Goal: Task Accomplishment & Management: Use online tool/utility

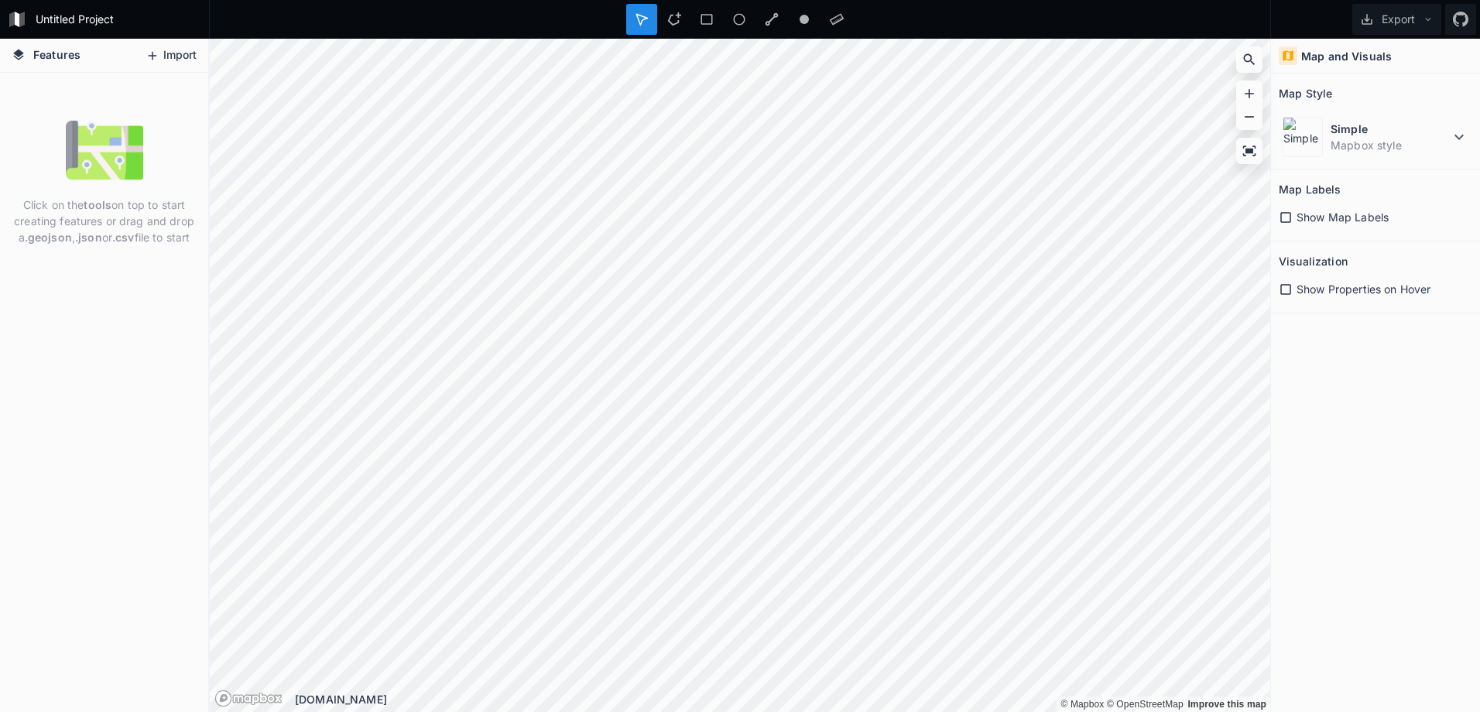
click at [168, 56] on button "Import" at bounding box center [171, 55] width 67 height 25
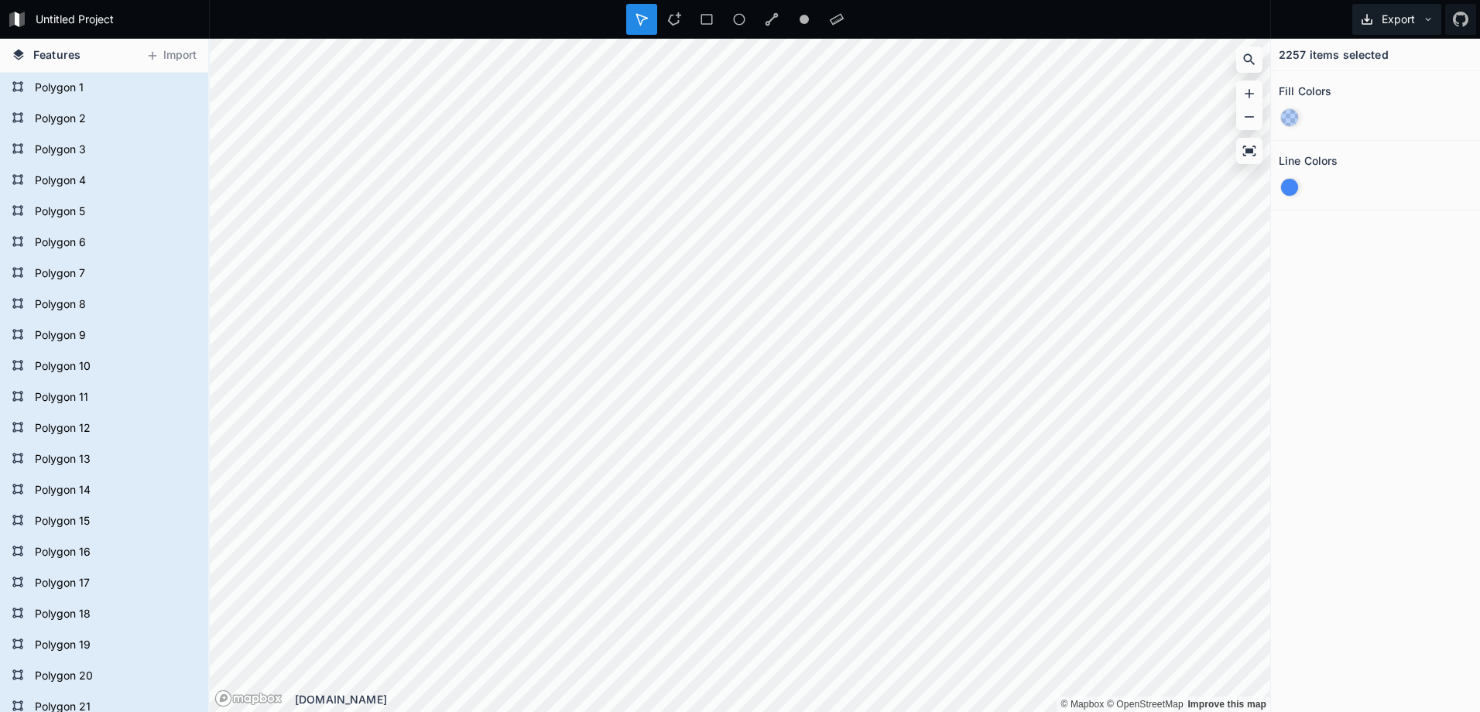
click at [1422, 19] on icon at bounding box center [1427, 19] width 11 height 11
click at [1399, 73] on div "Export Image" at bounding box center [1393, 89] width 155 height 32
click at [1446, 151] on div "Line Colors" at bounding box center [1374, 161] width 193 height 24
click at [1291, 190] on div at bounding box center [1289, 187] width 17 height 17
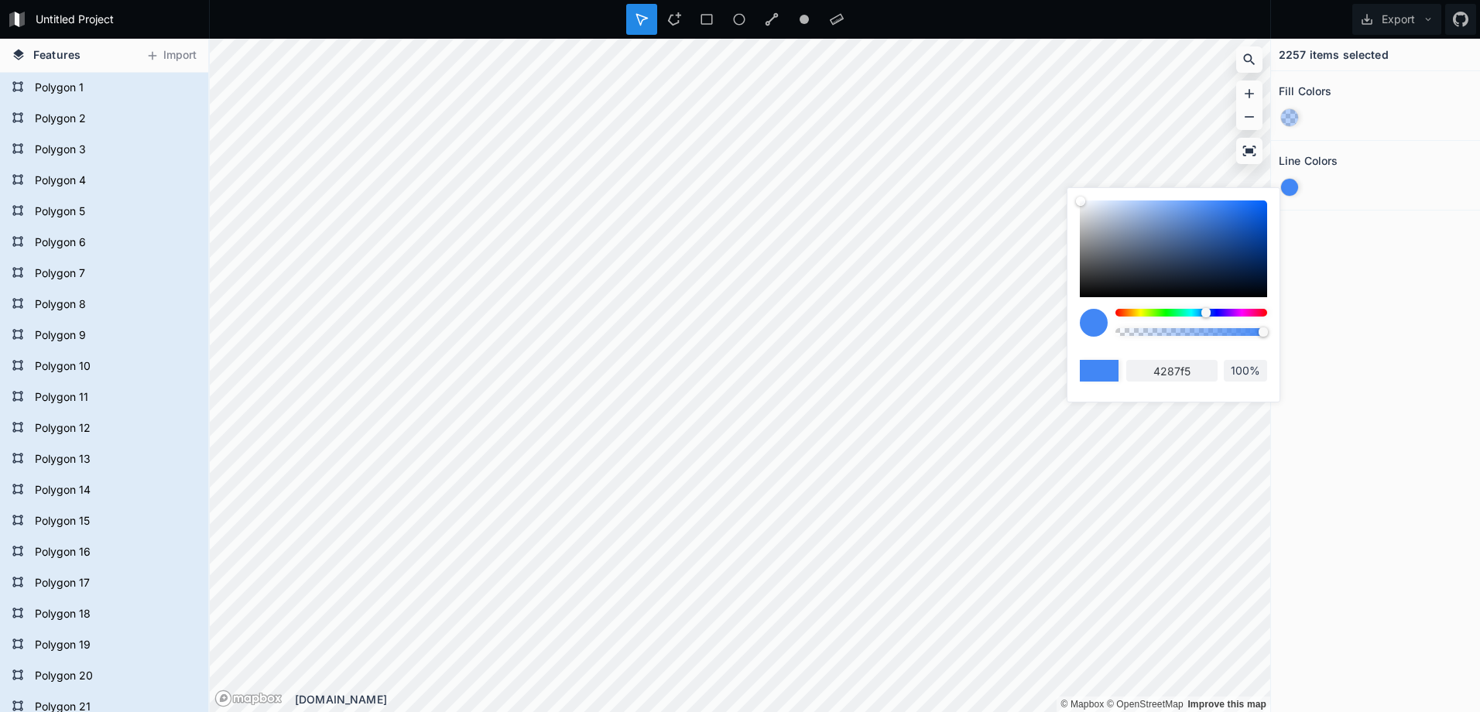
click at [1240, 369] on input "100%" at bounding box center [1244, 370] width 43 height 15
type input "0%"
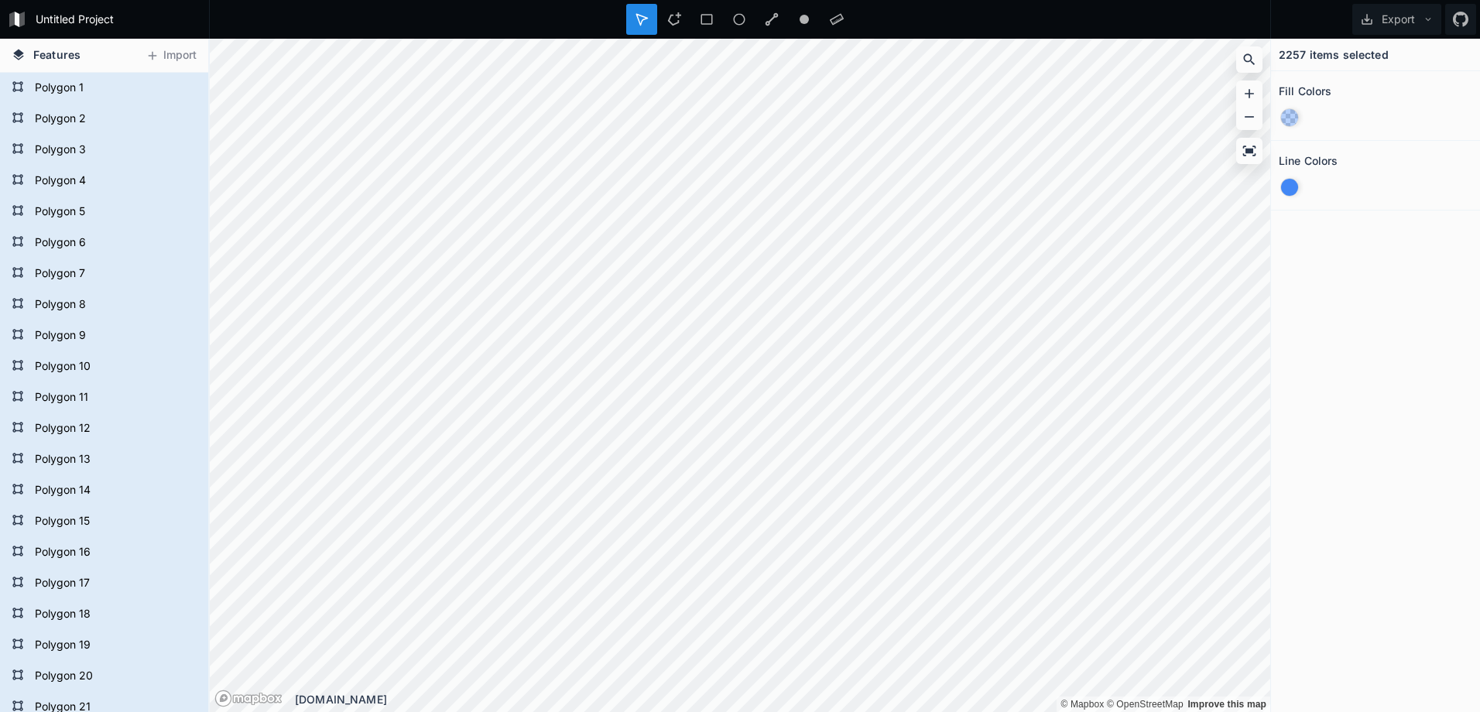
click at [1322, 401] on div "2257 items selected Fill Colors Line Colors" at bounding box center [1375, 375] width 209 height 673
drag, startPoint x: 1316, startPoint y: 200, endPoint x: 1288, endPoint y: 180, distance: 34.8
click at [1288, 180] on div at bounding box center [1374, 187] width 193 height 29
click at [1288, 180] on div at bounding box center [1289, 187] width 17 height 17
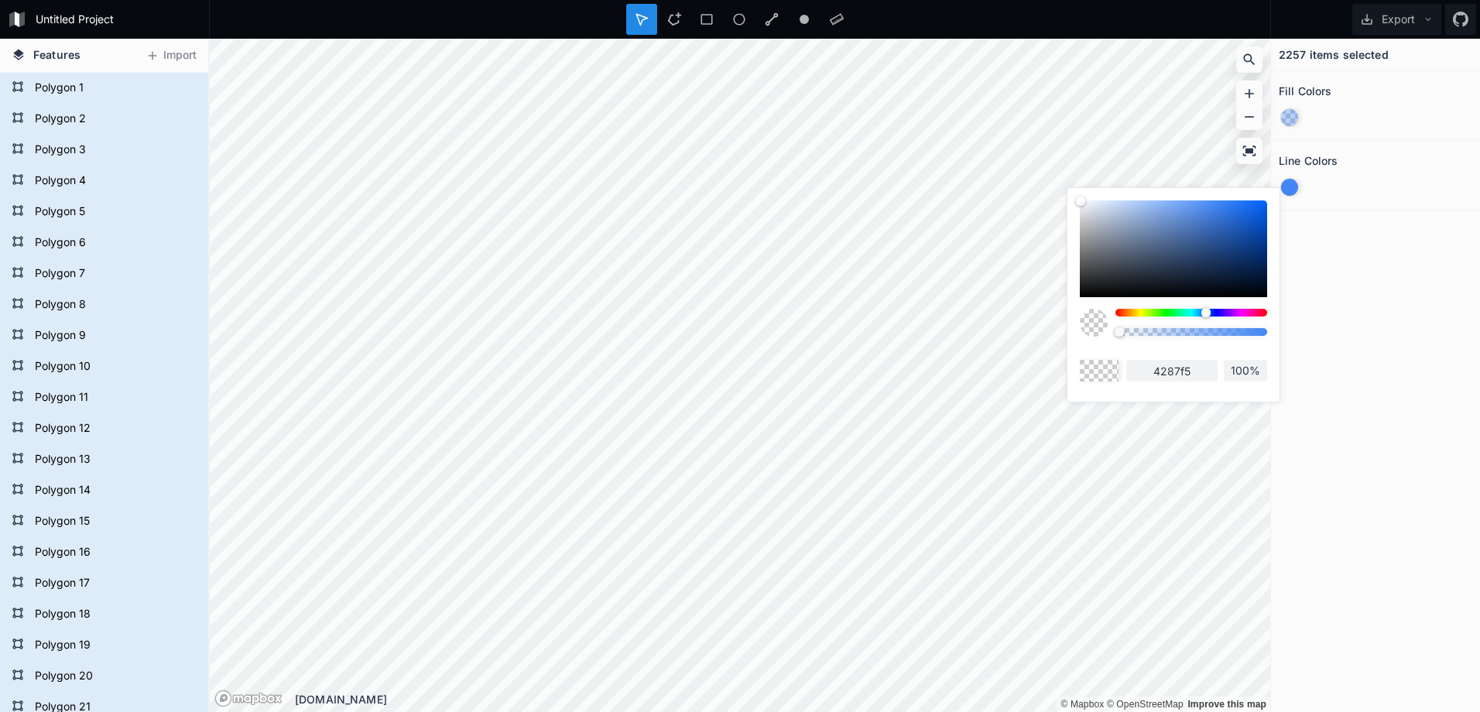
click at [1247, 372] on input "100%" at bounding box center [1244, 370] width 43 height 15
type input "1%"
click at [1203, 370] on input "4287f5" at bounding box center [1171, 371] width 91 height 22
click at [1058, 200] on body "Untitled Project Export Features Import Polygon 26 Polygon 25 Polygon 24 Polygo…" at bounding box center [740, 356] width 1480 height 712
click at [1074, 196] on div "4287f5 1%" at bounding box center [1173, 307] width 212 height 238
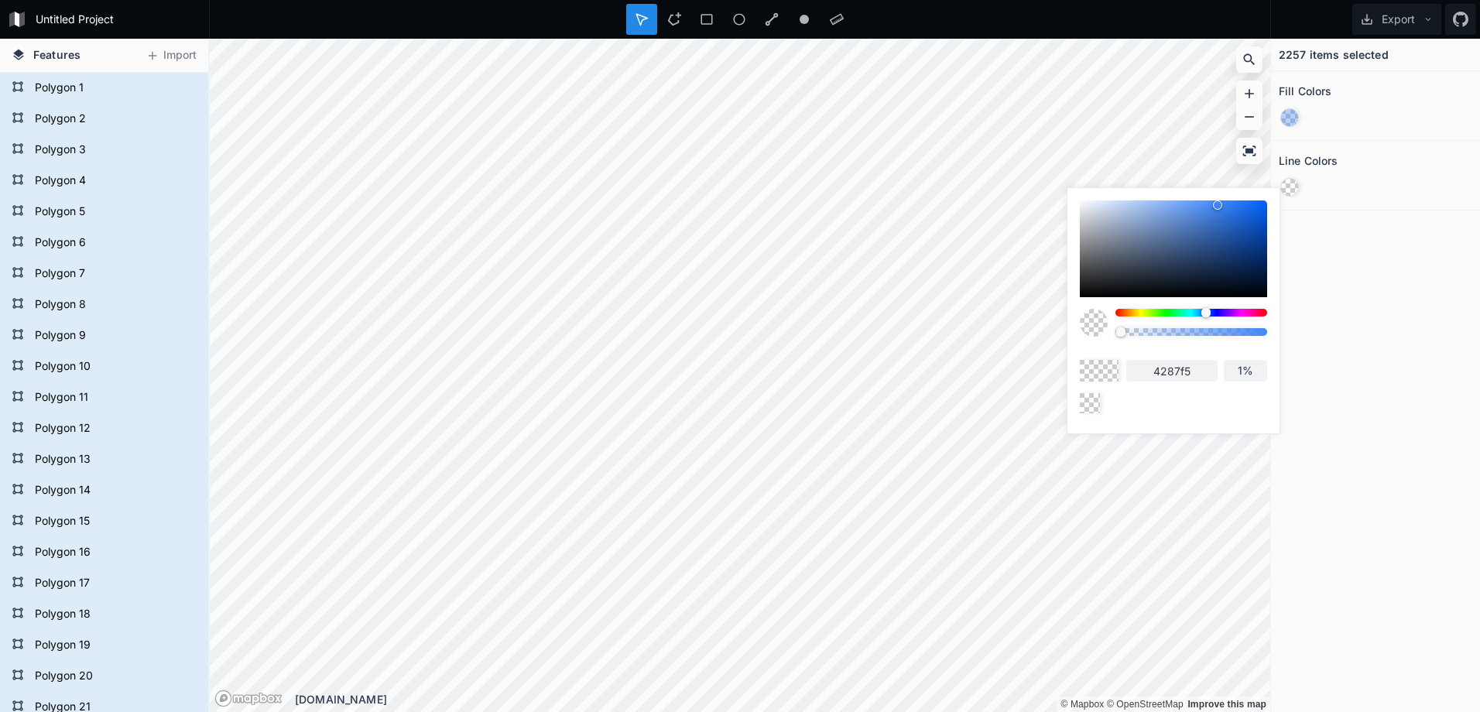
type input "ffffff"
type input "100%"
click at [1083, 204] on div at bounding box center [1080, 201] width 9 height 9
drag, startPoint x: 1083, startPoint y: 202, endPoint x: 1143, endPoint y: 222, distance: 63.6
click at [1288, 309] on body "Untitled Project Export Features Import Polygon 26 Polygon 25 Polygon 24 Polygo…" at bounding box center [740, 356] width 1480 height 712
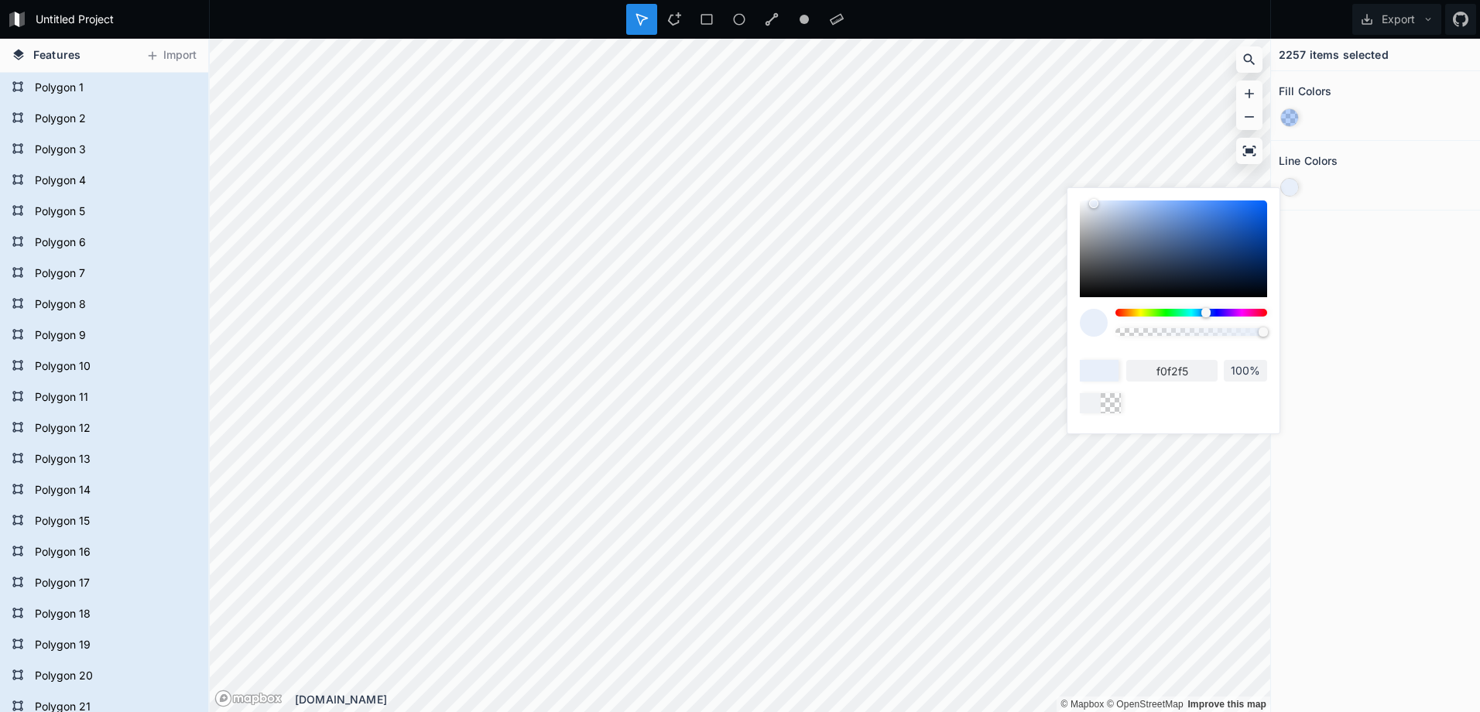
click at [1265, 292] on div at bounding box center [1173, 248] width 187 height 97
click at [1098, 208] on div at bounding box center [1093, 203] width 9 height 9
type input "00060f"
click at [1250, 372] on input "100%" at bounding box center [1244, 370] width 43 height 15
type input "1%"
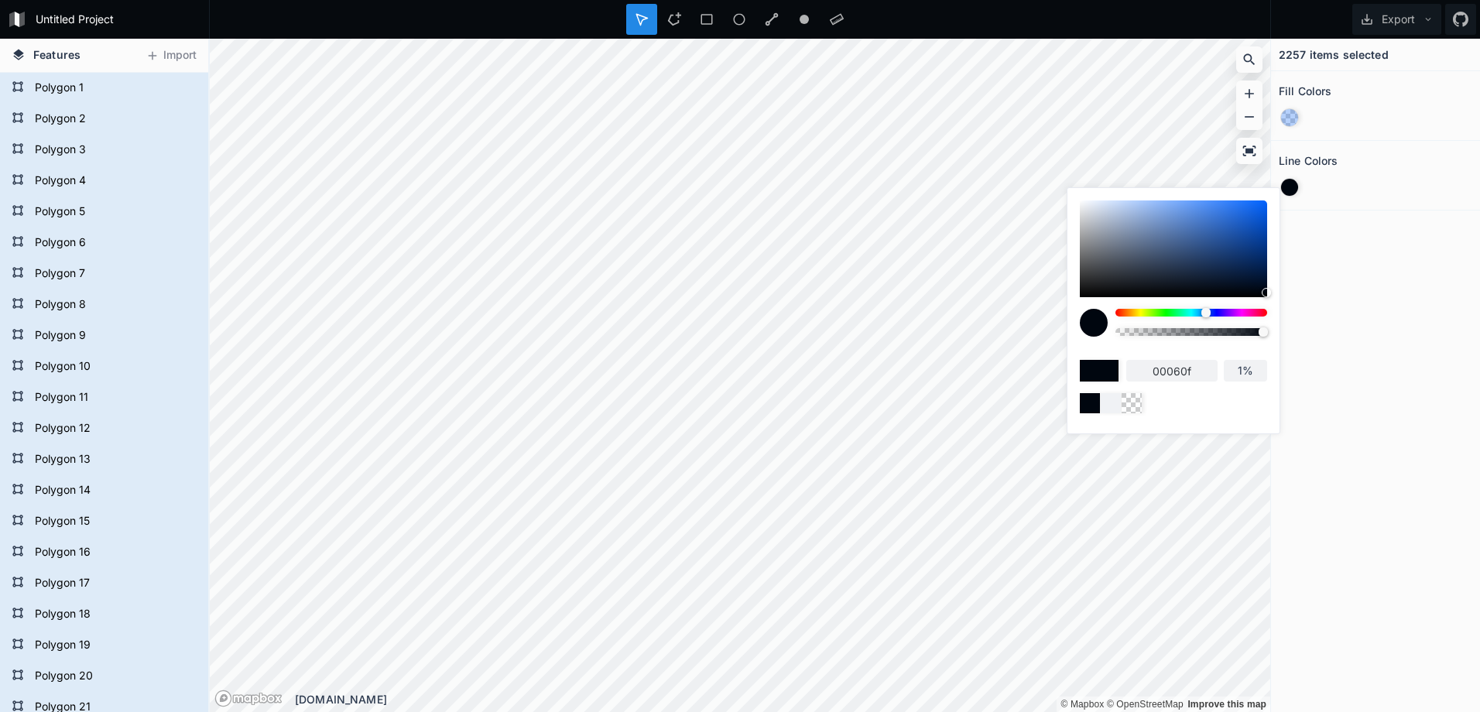
click at [1213, 374] on input "00060f" at bounding box center [1171, 371] width 91 height 22
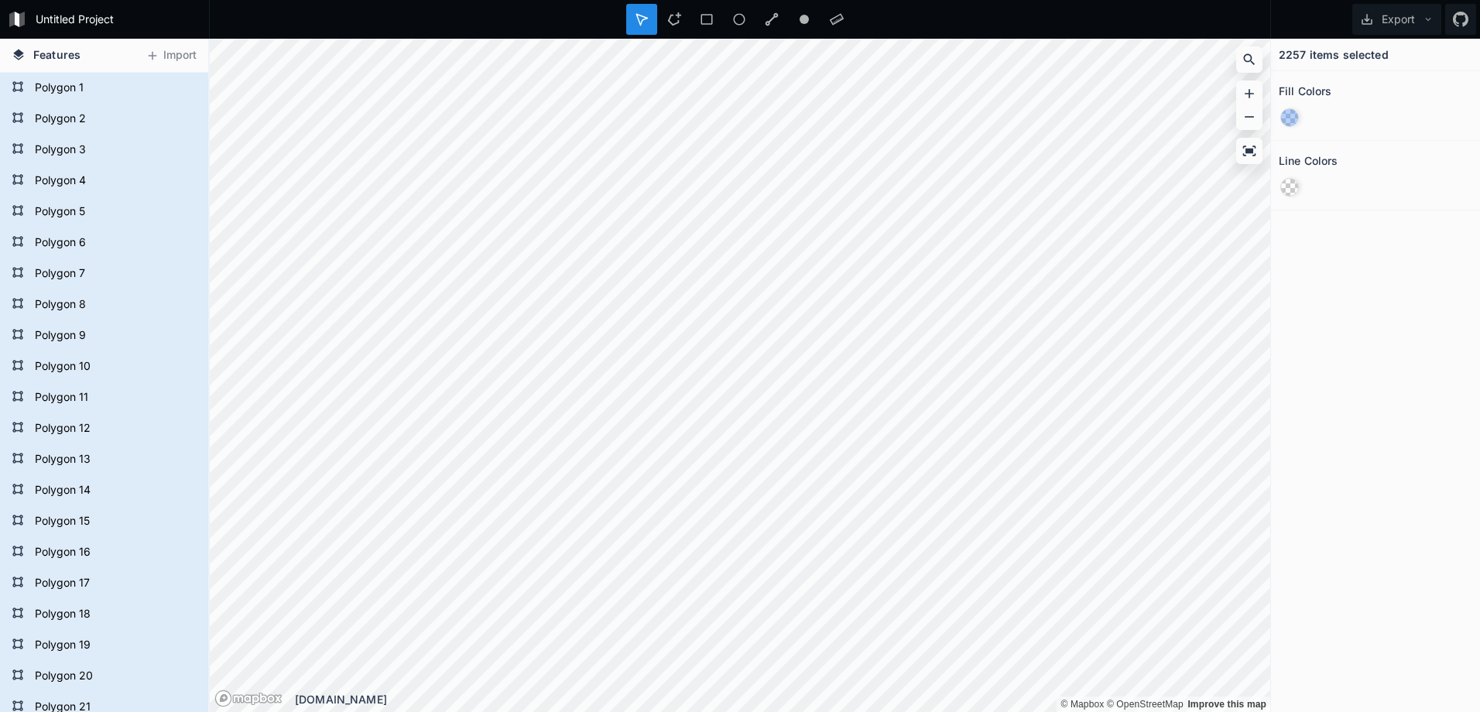
click at [1297, 116] on div at bounding box center [1289, 117] width 17 height 17
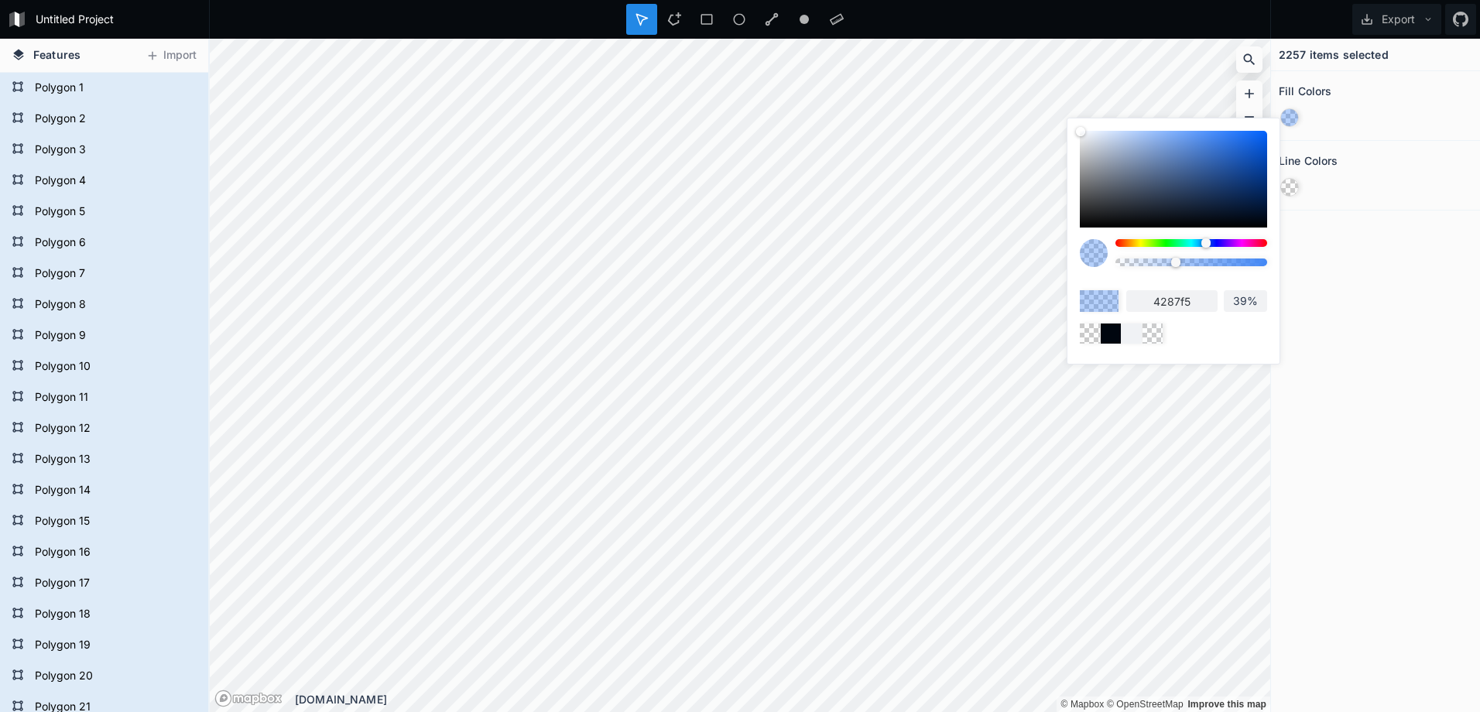
drag, startPoint x: 1079, startPoint y: 128, endPoint x: 1182, endPoint y: 203, distance: 127.6
click at [1085, 136] on div at bounding box center [1080, 131] width 9 height 9
click at [1049, 88] on body "Untitled Project Export Features Import Polygon 26 Polygon 25 Polygon 24 Polygo…" at bounding box center [740, 356] width 1480 height 712
type input "ffffff"
click at [1095, 249] on div at bounding box center [1094, 253] width 28 height 28
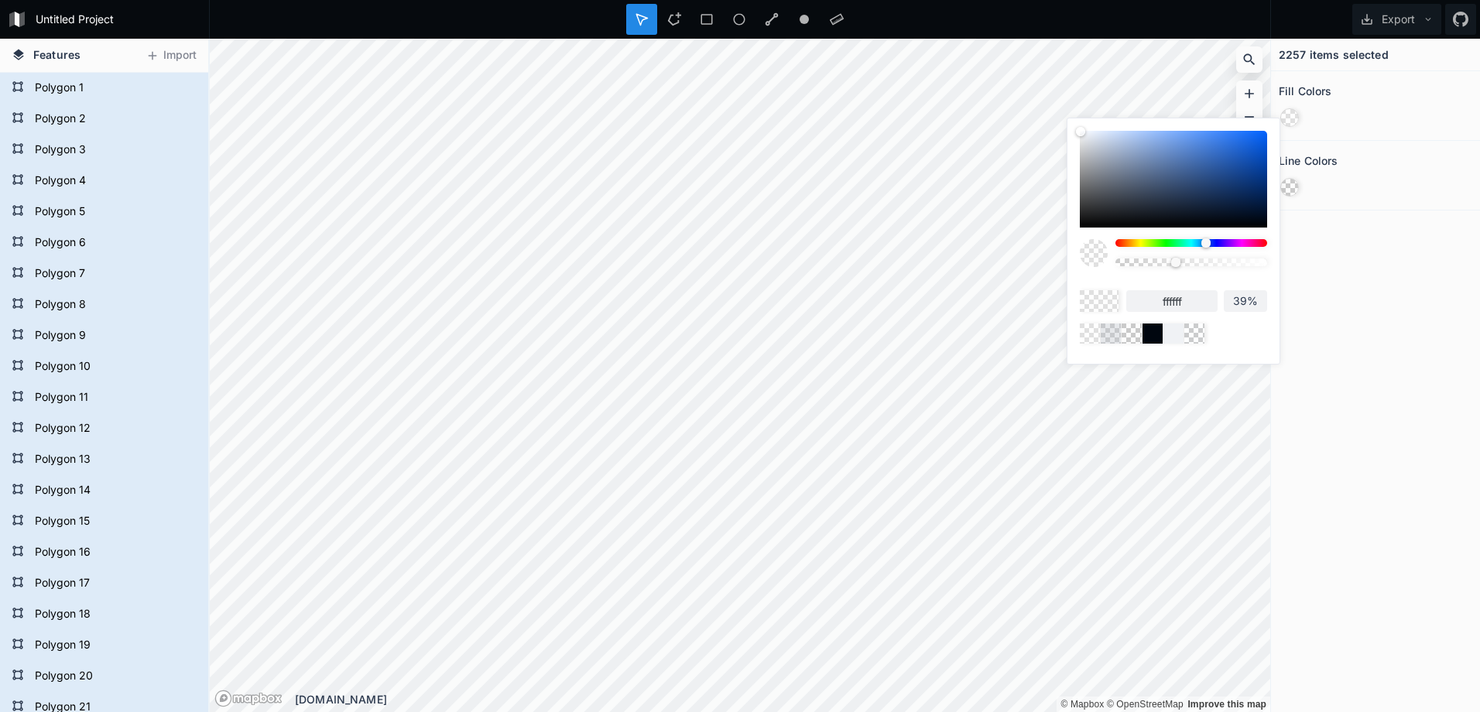
click at [1182, 300] on input "ffffff" at bounding box center [1171, 301] width 91 height 22
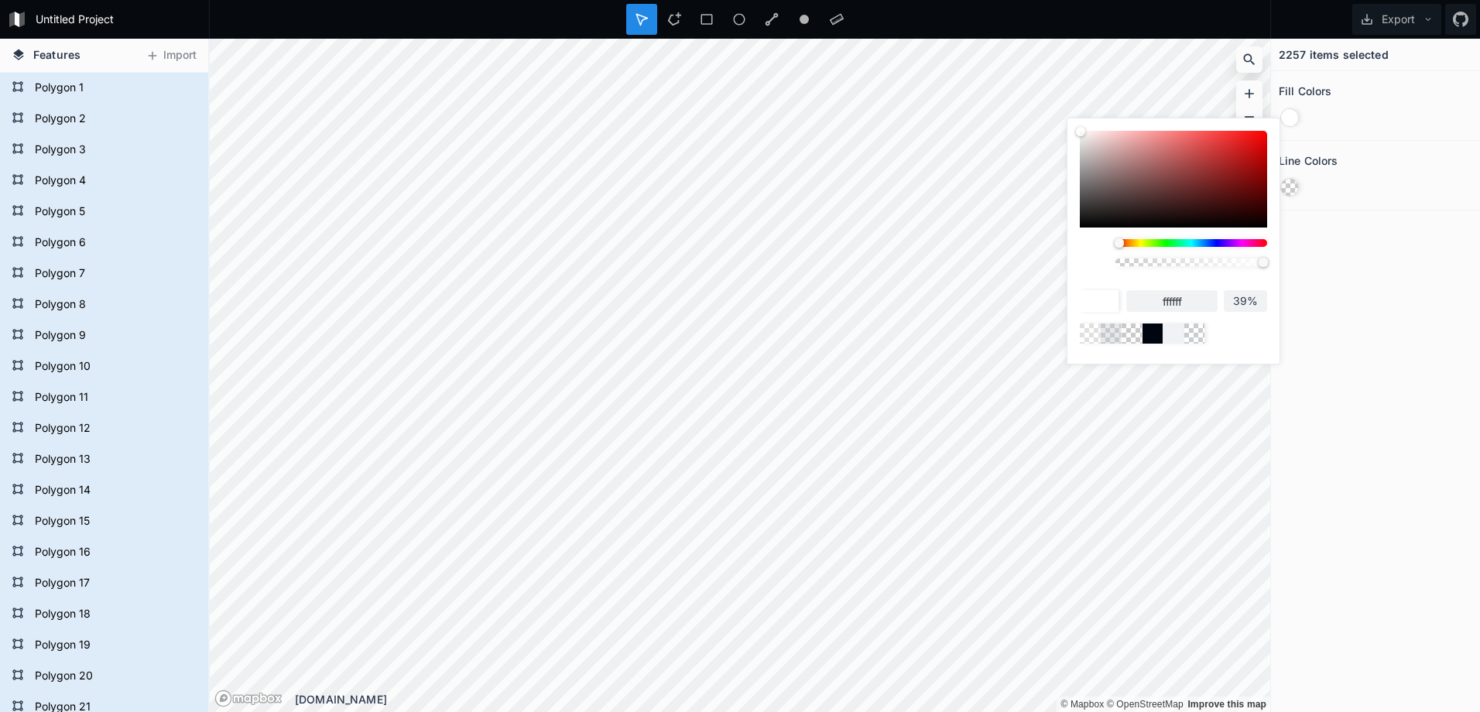
type input "100%"
click at [1186, 294] on input "ffffff" at bounding box center [1171, 301] width 91 height 22
type input "f"
type input "F"
paste input "#FFFFFF"
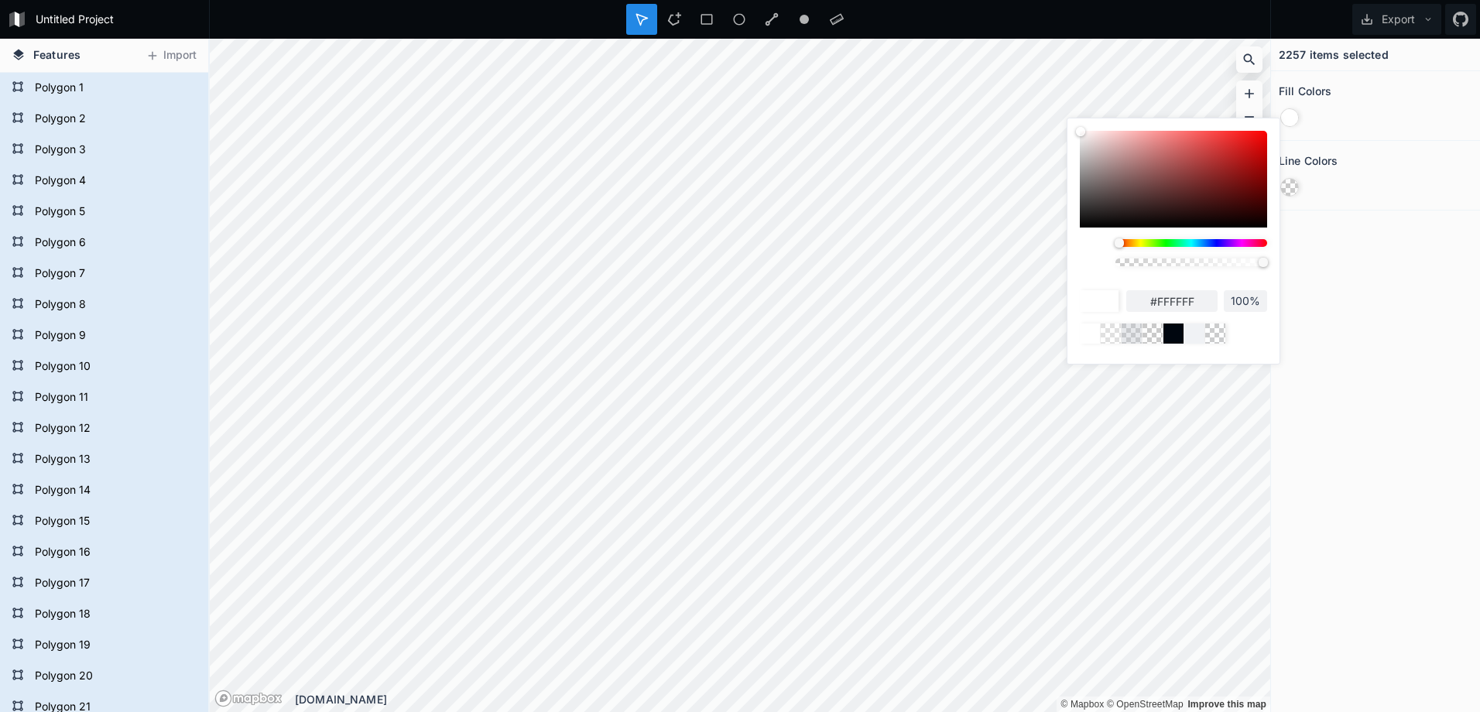
type input "#FFFFFF"
click at [1089, 266] on div at bounding box center [1094, 253] width 28 height 28
click at [1102, 303] on div at bounding box center [1099, 301] width 39 height 22
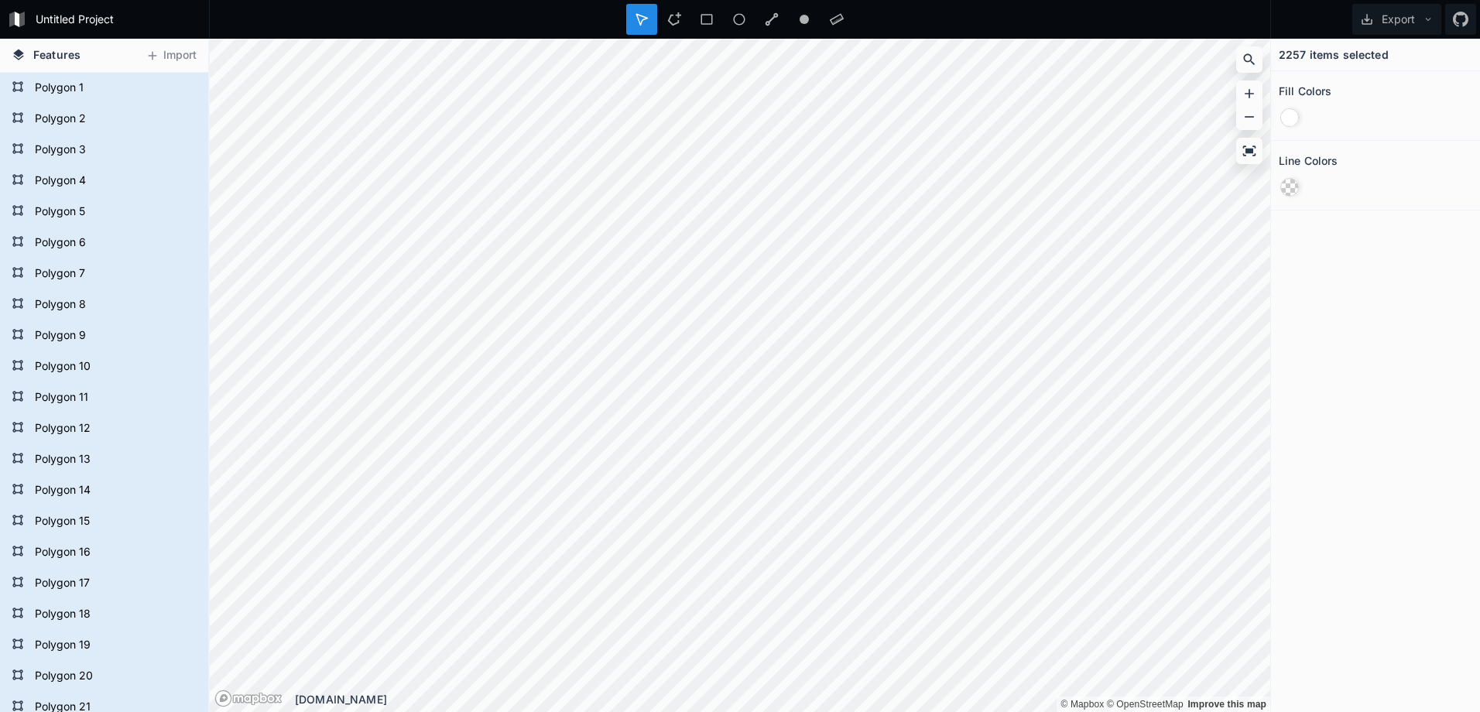
click at [1404, 361] on div "2257 items selected Fill Colors Line Colors" at bounding box center [1375, 375] width 209 height 673
click at [1247, 148] on icon at bounding box center [1248, 150] width 15 height 15
click at [1433, 14] on button "Export" at bounding box center [1396, 19] width 89 height 31
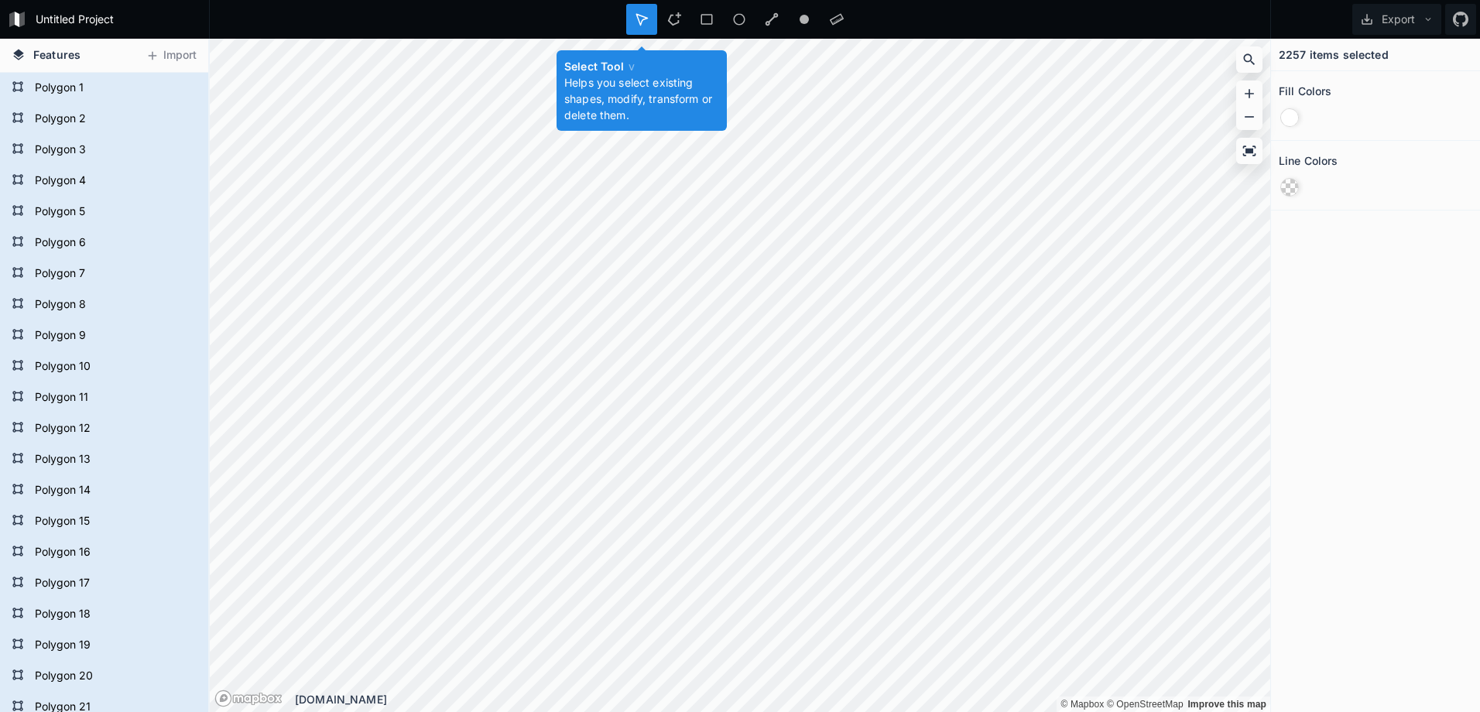
click at [645, 22] on icon at bounding box center [642, 19] width 14 height 14
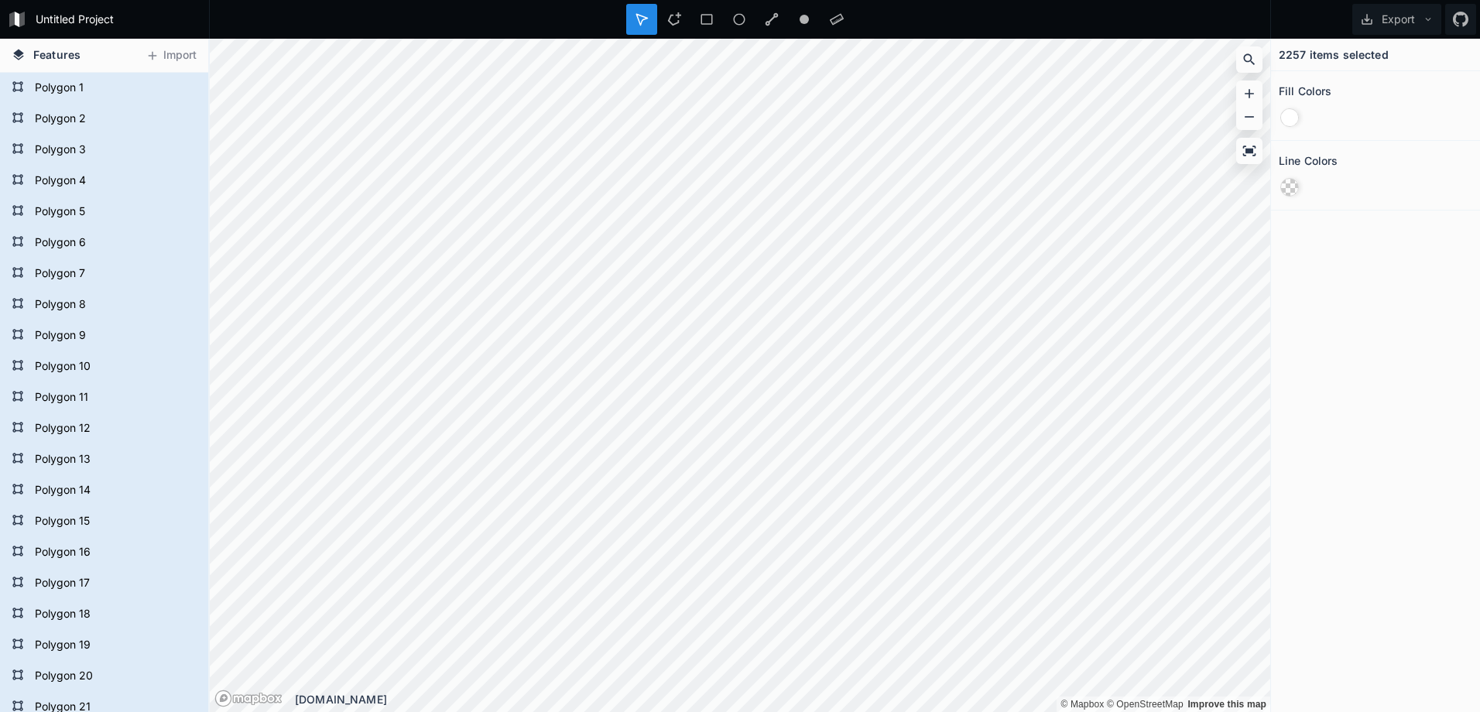
click at [50, 59] on span "Features" at bounding box center [56, 54] width 47 height 16
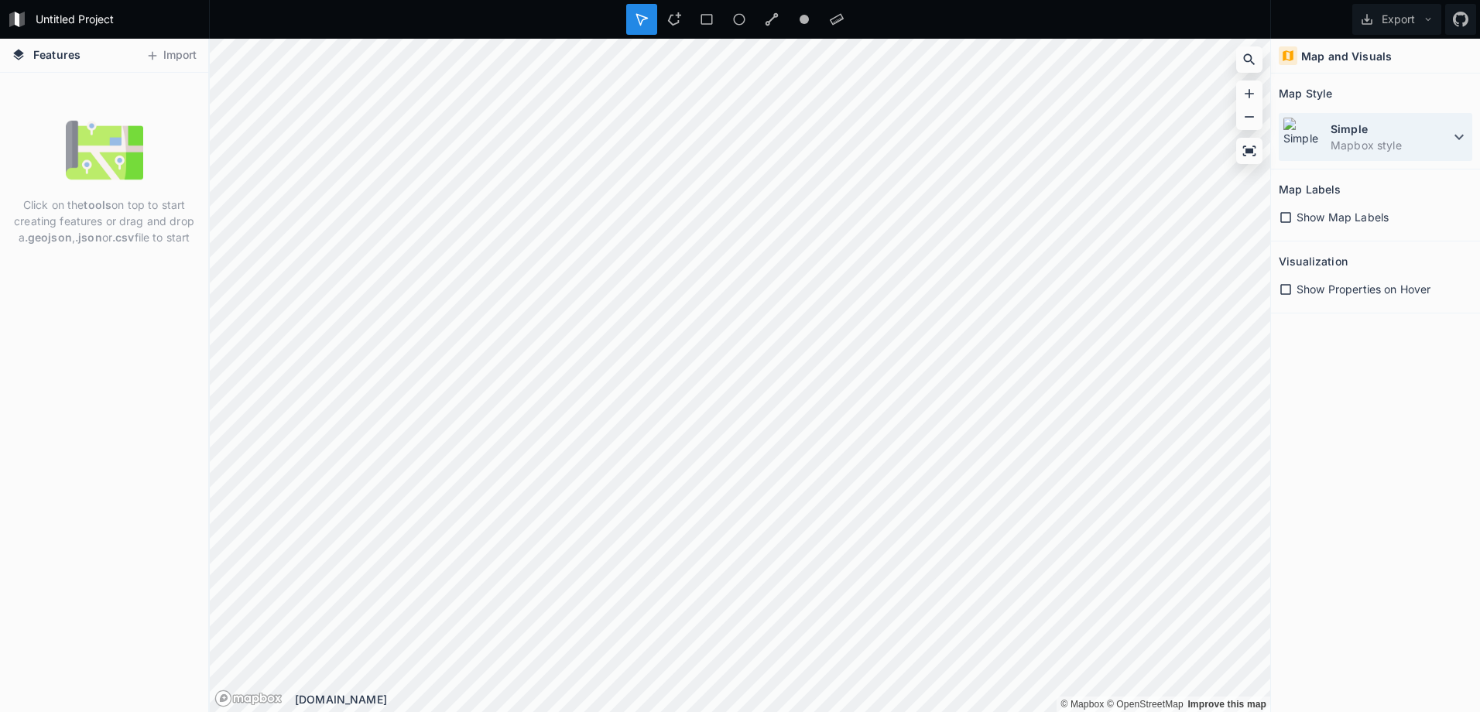
click at [1449, 136] on icon at bounding box center [1458, 137] width 19 height 19
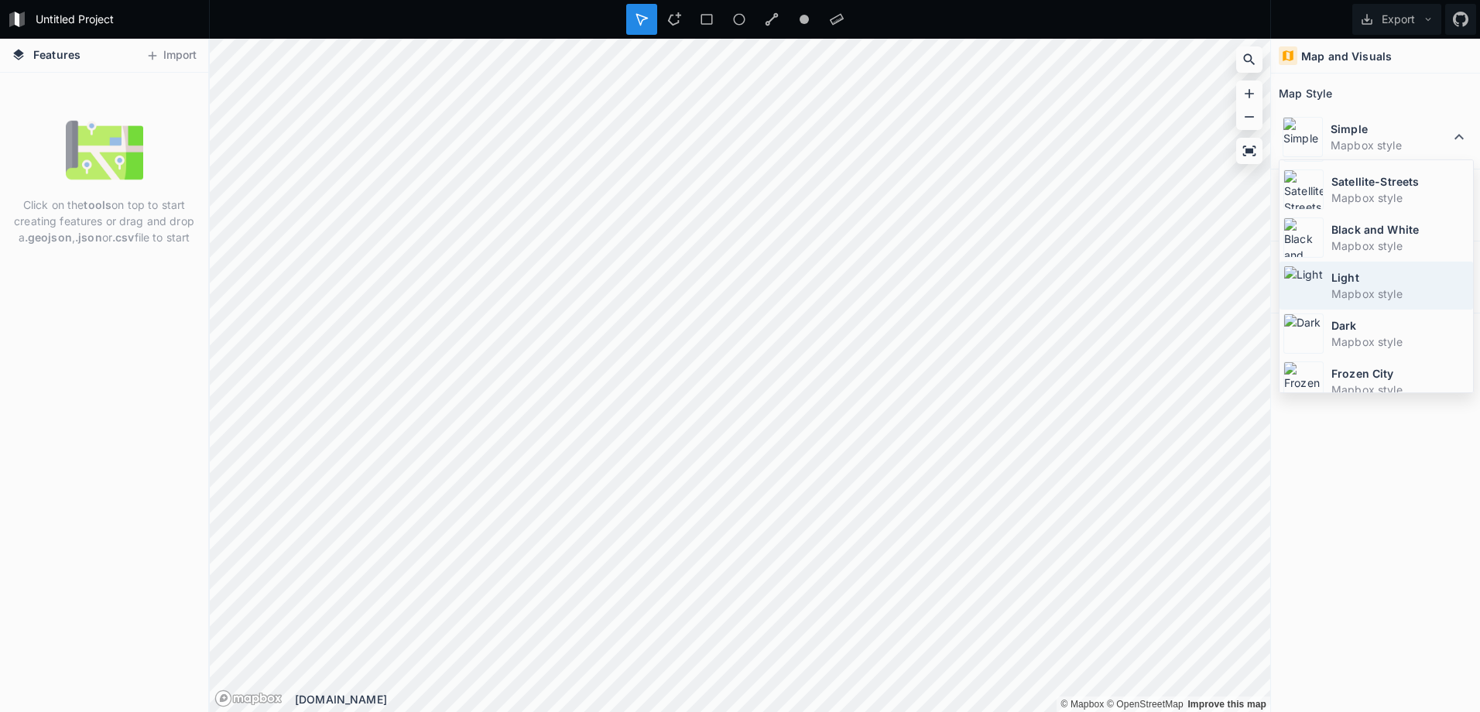
scroll to position [104, 0]
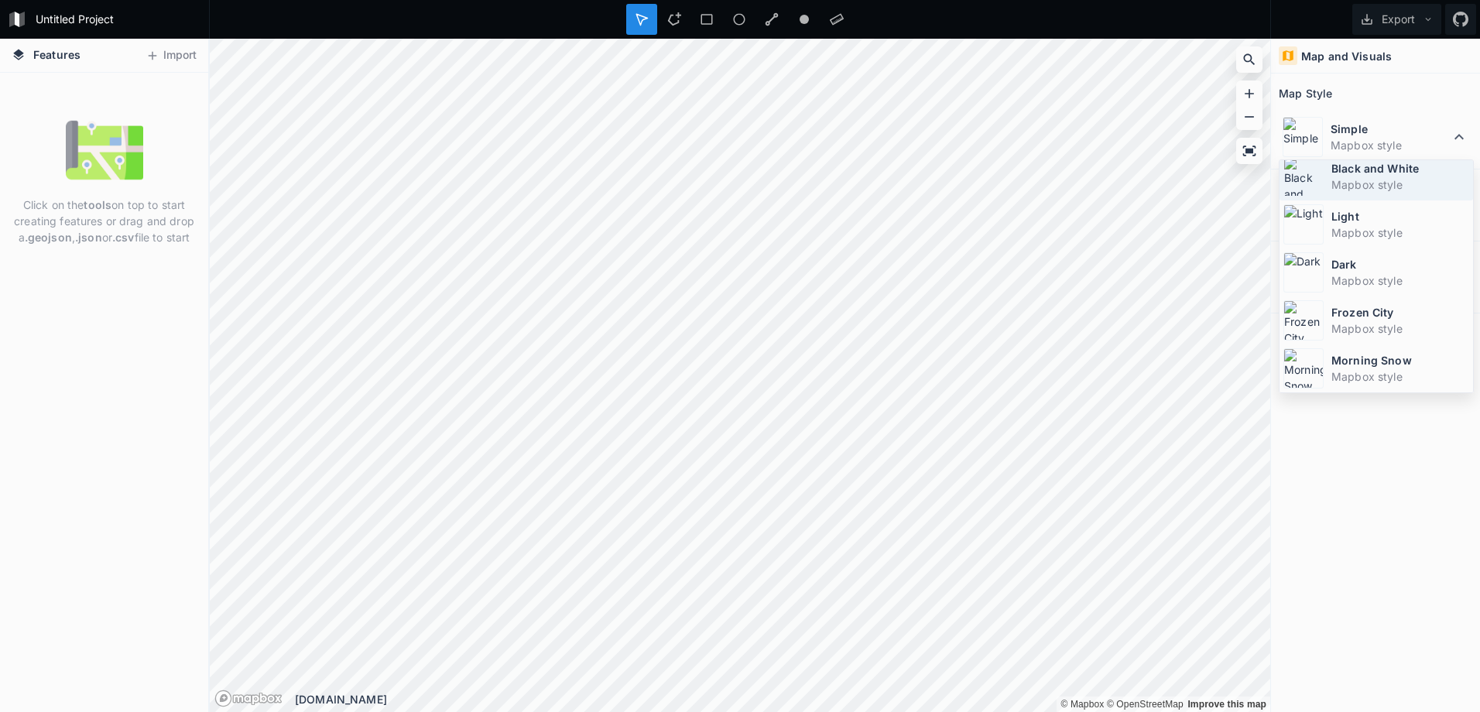
click at [1368, 200] on div "Black and White Mapbox style" at bounding box center [1375, 224] width 193 height 48
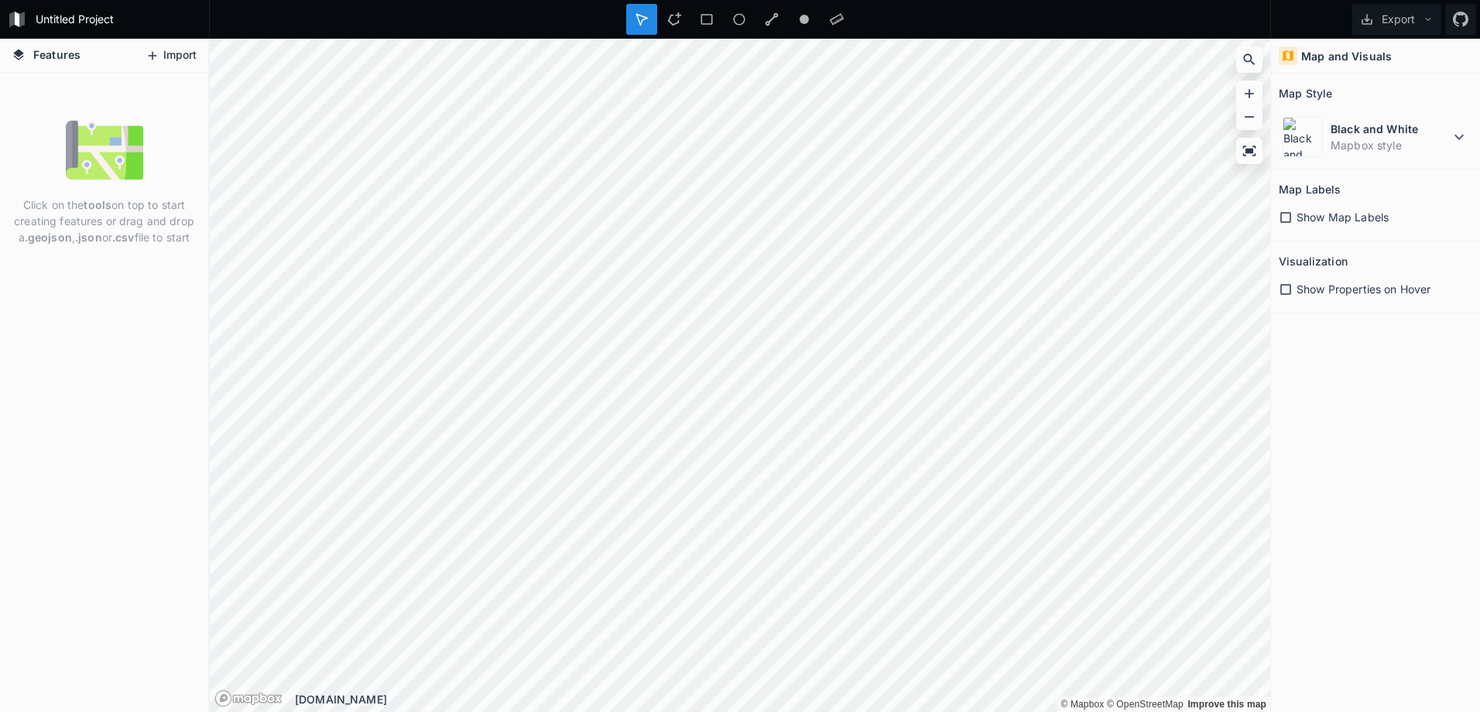
click at [179, 50] on button "Import" at bounding box center [171, 55] width 67 height 25
click at [1412, 126] on dt "Simple" at bounding box center [1389, 129] width 119 height 16
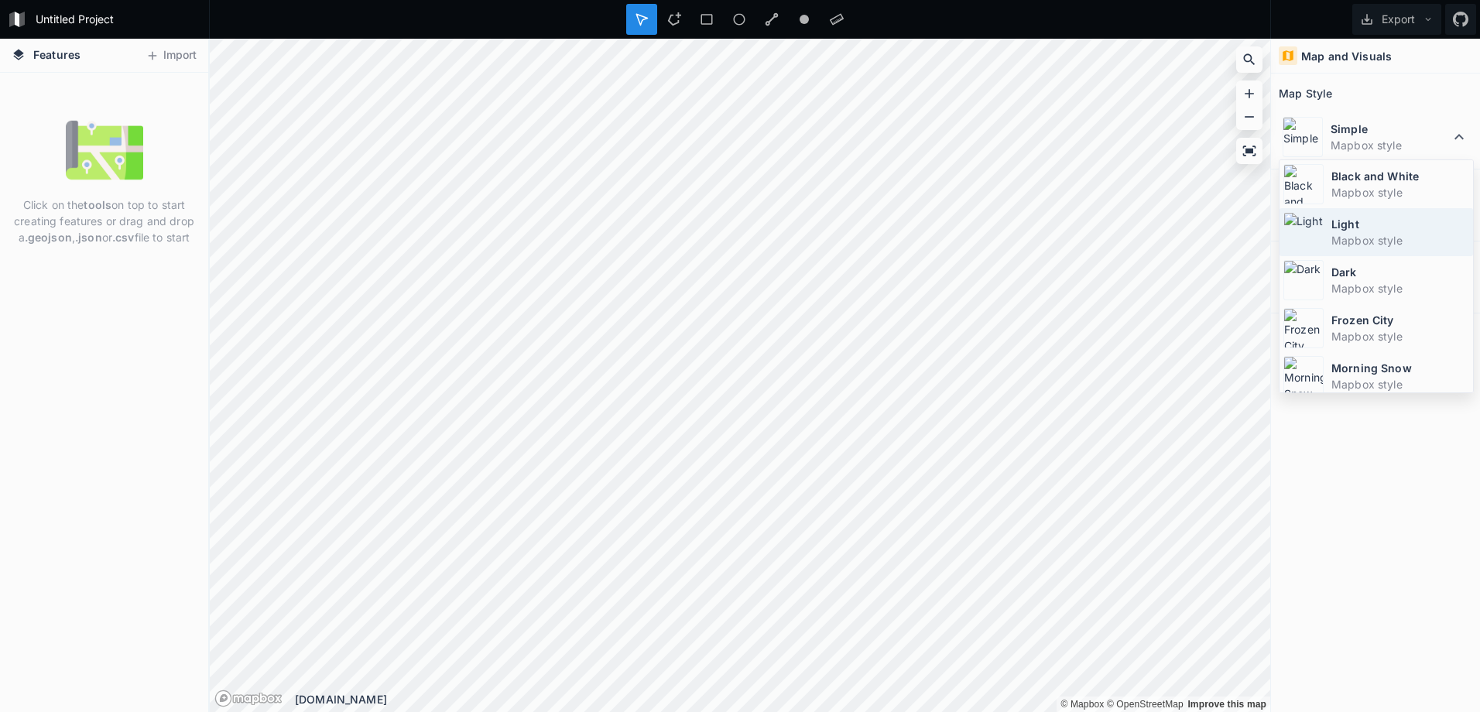
scroll to position [104, 0]
click at [1362, 183] on dd "Mapbox style" at bounding box center [1400, 184] width 138 height 16
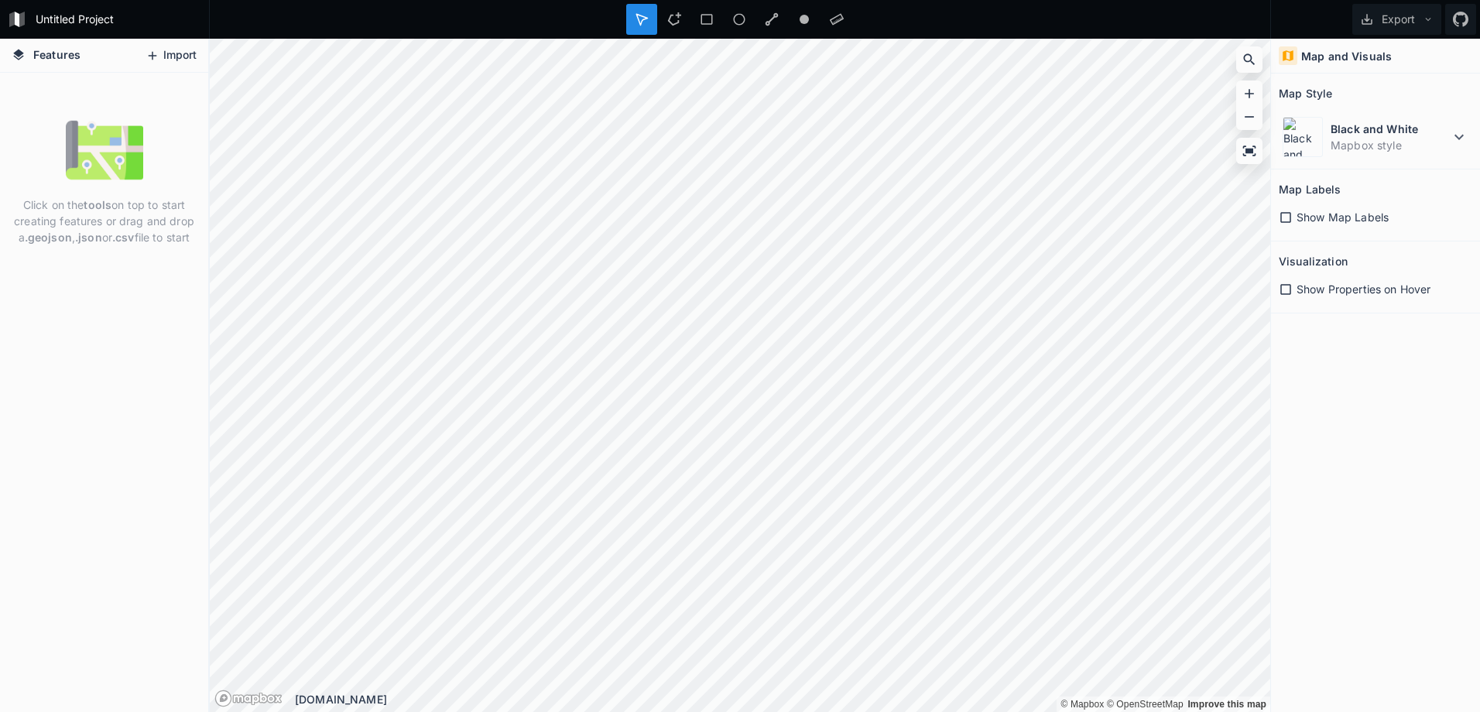
click at [167, 51] on button "Import" at bounding box center [171, 55] width 67 height 25
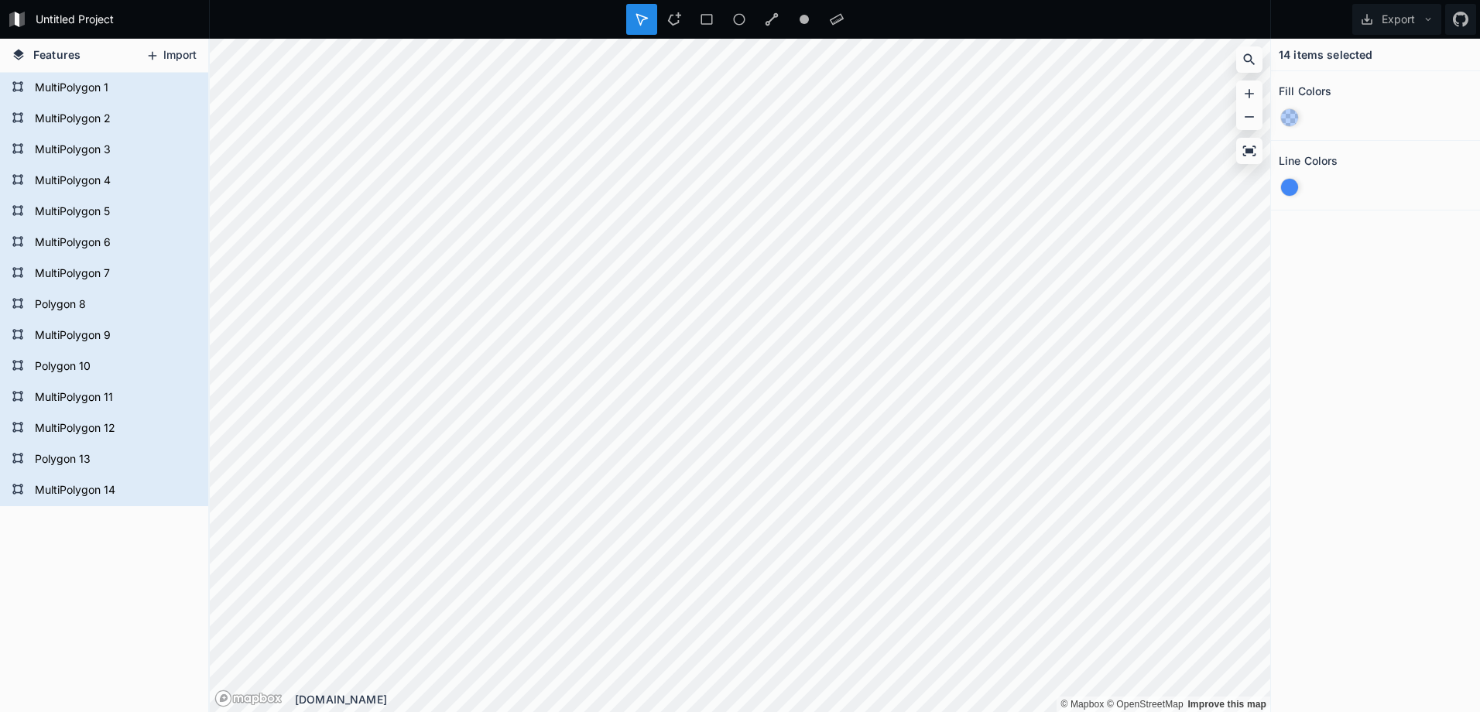
click at [153, 56] on icon at bounding box center [152, 56] width 14 height 14
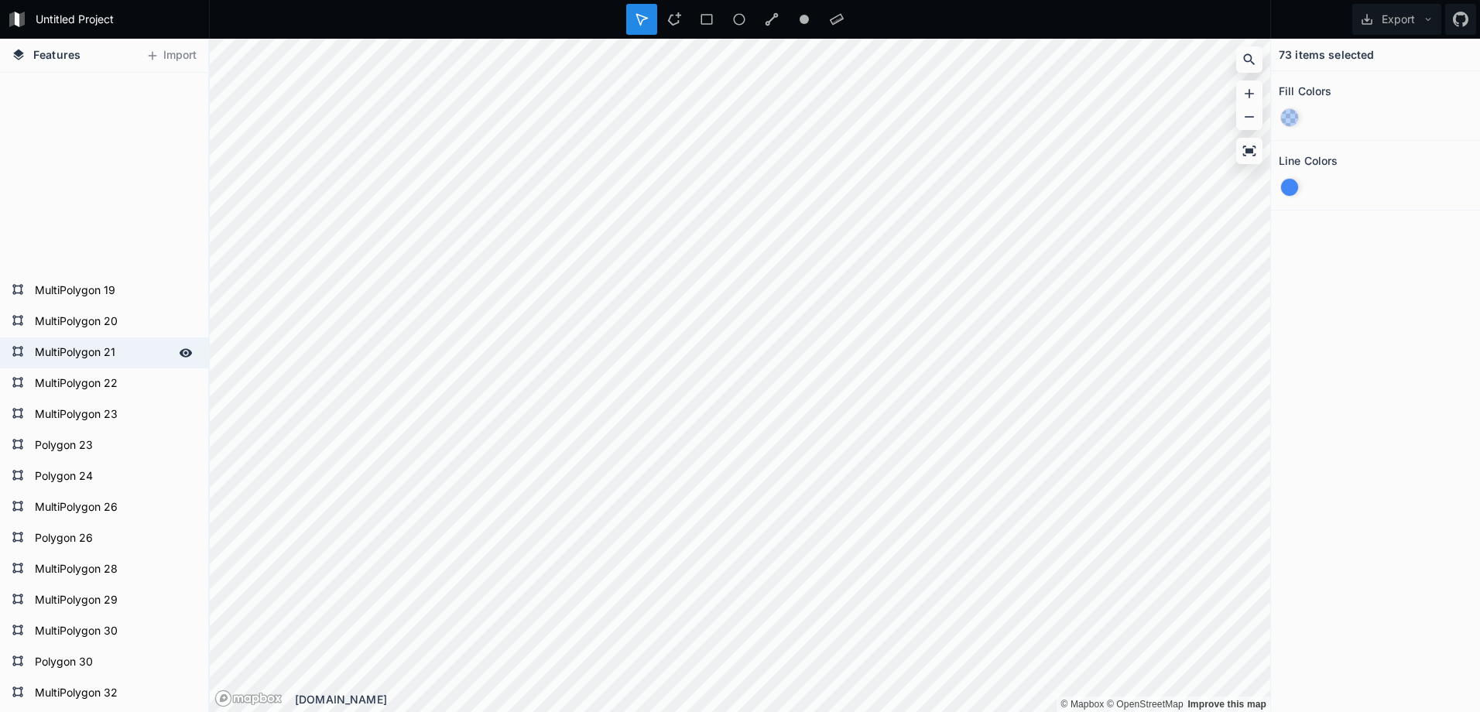
scroll to position [245, 0]
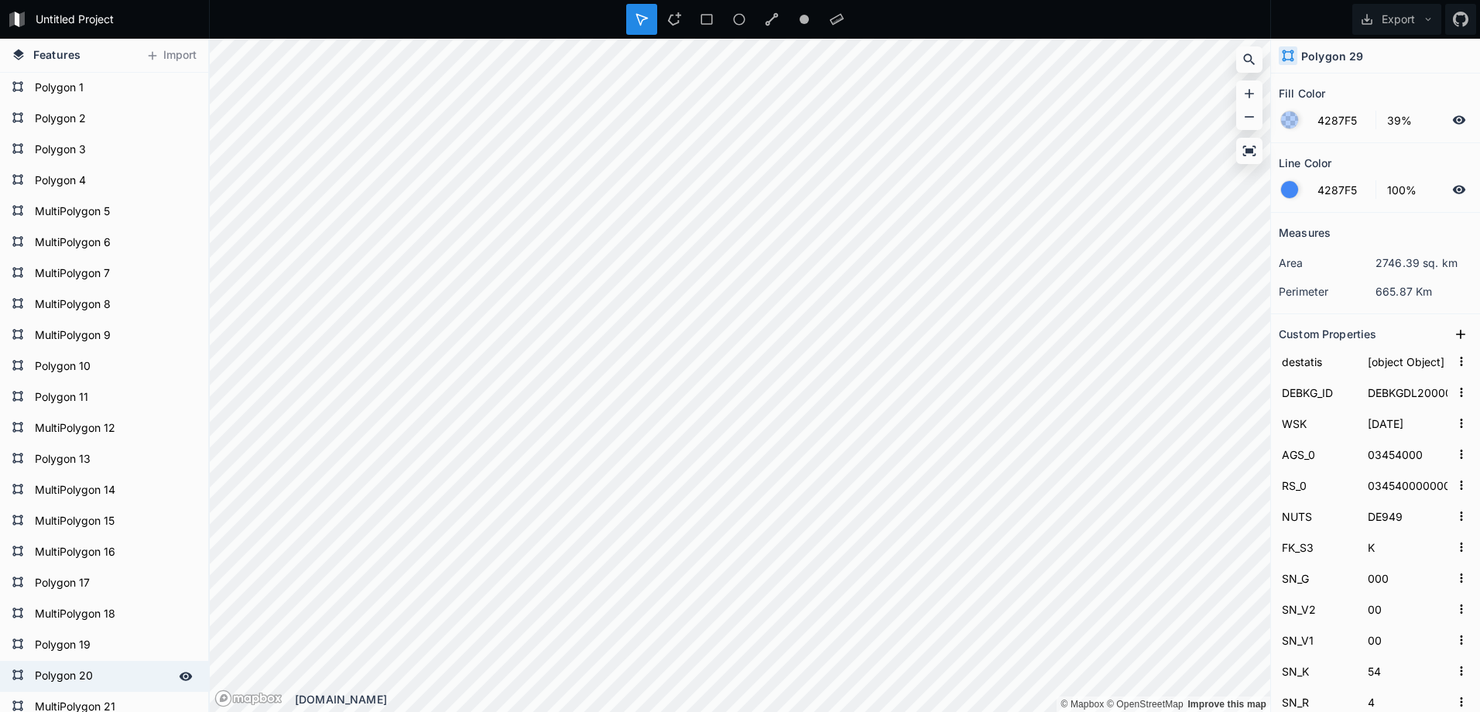
click at [108, 675] on form "Polygon 20" at bounding box center [102, 676] width 145 height 23
type input "DEBKGDL20000E1F3"
type input "03357000"
type input "033570000000"
type input "DE937"
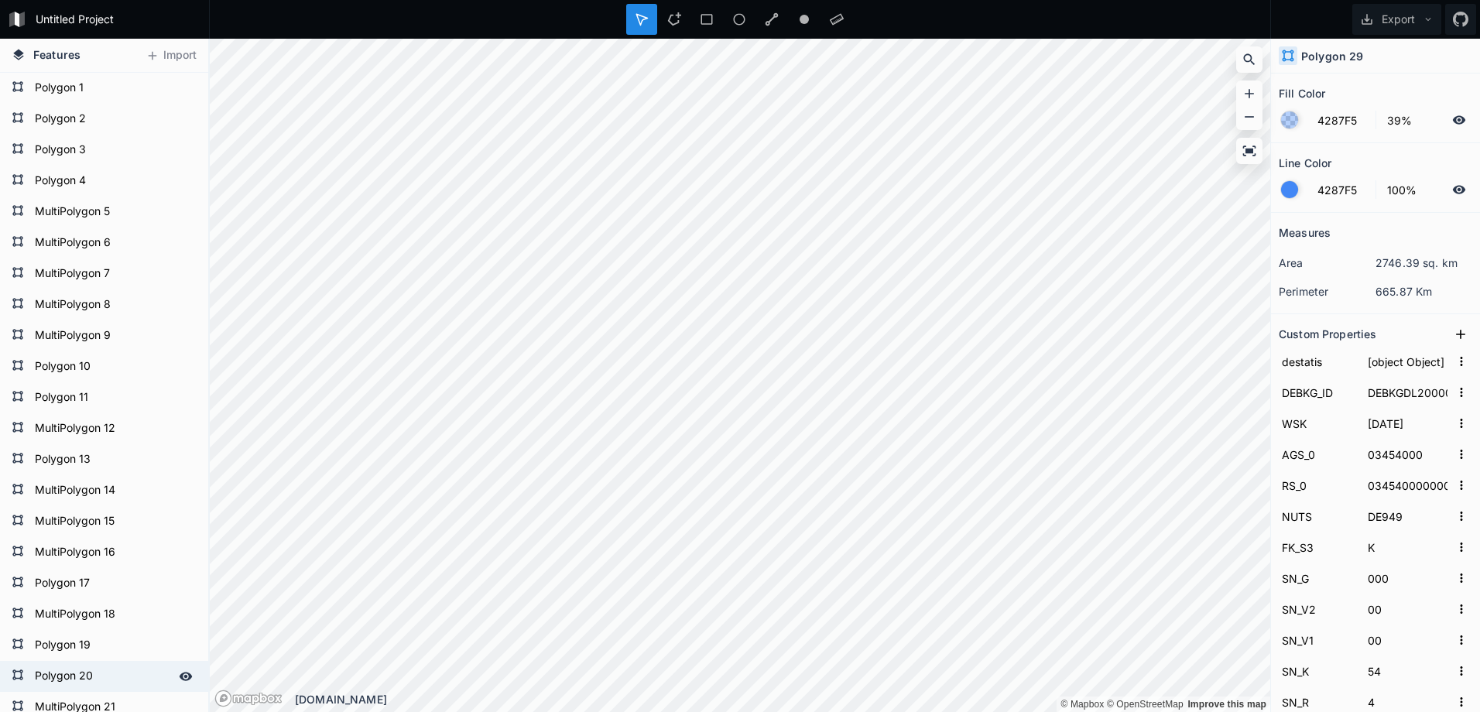
type input "57"
type input "3"
type input "Rotenburg (Wümme)"
type input "033570039039"
type input "03357"
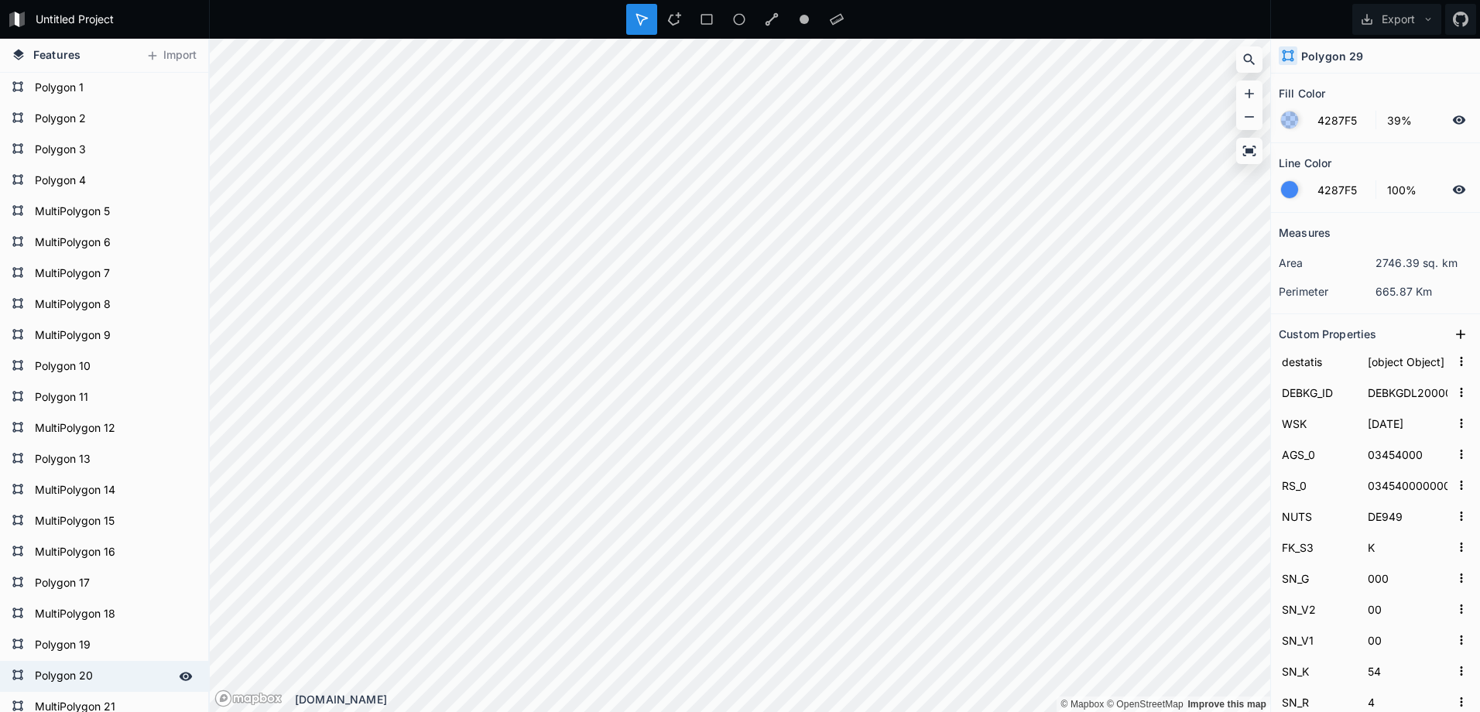
type input "03357"
click at [1370, 53] on div "Polygon 20" at bounding box center [1375, 56] width 209 height 35
click at [673, 19] on icon at bounding box center [674, 19] width 14 height 14
click at [642, 23] on icon at bounding box center [641, 19] width 11 height 11
type input "DEBKGDL20000E22F"
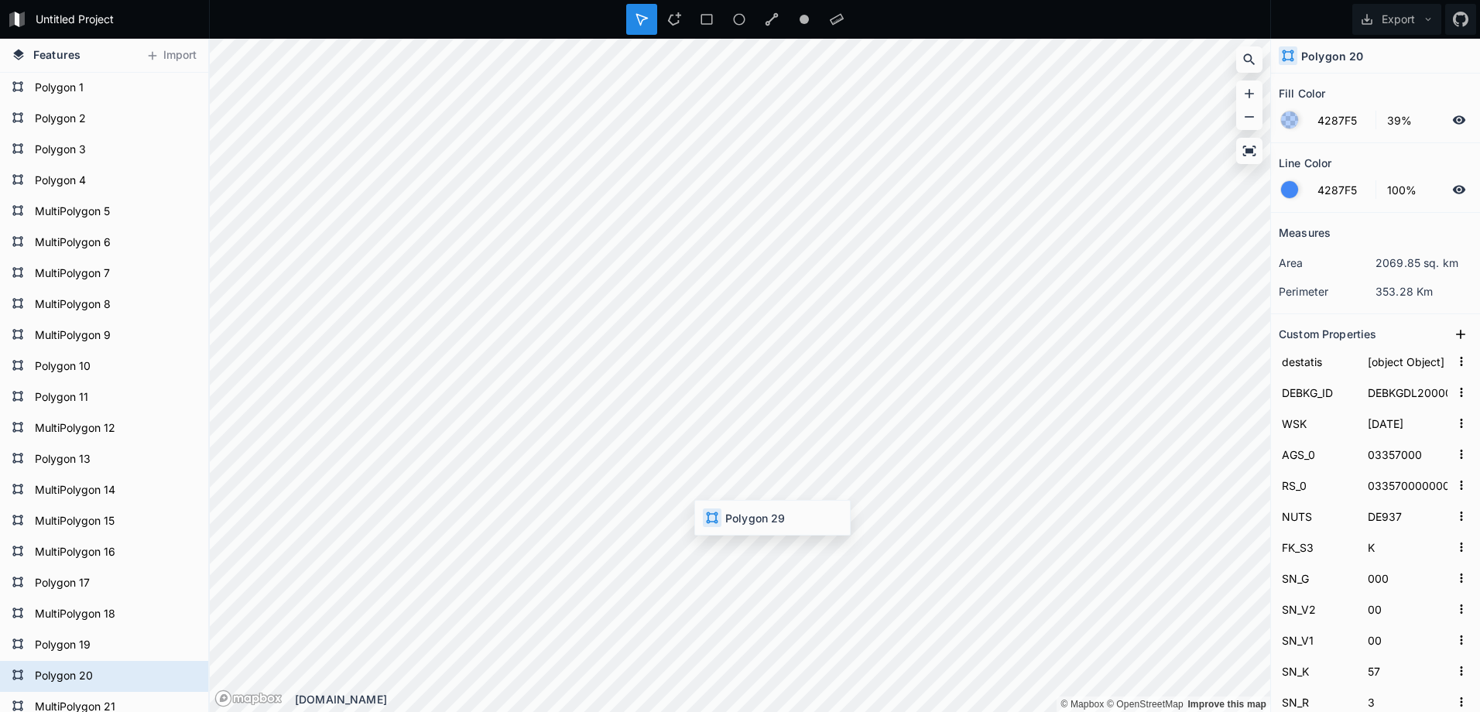
type input "03454000"
type input "034540000000"
type input "DE949"
type input "54"
type input "4"
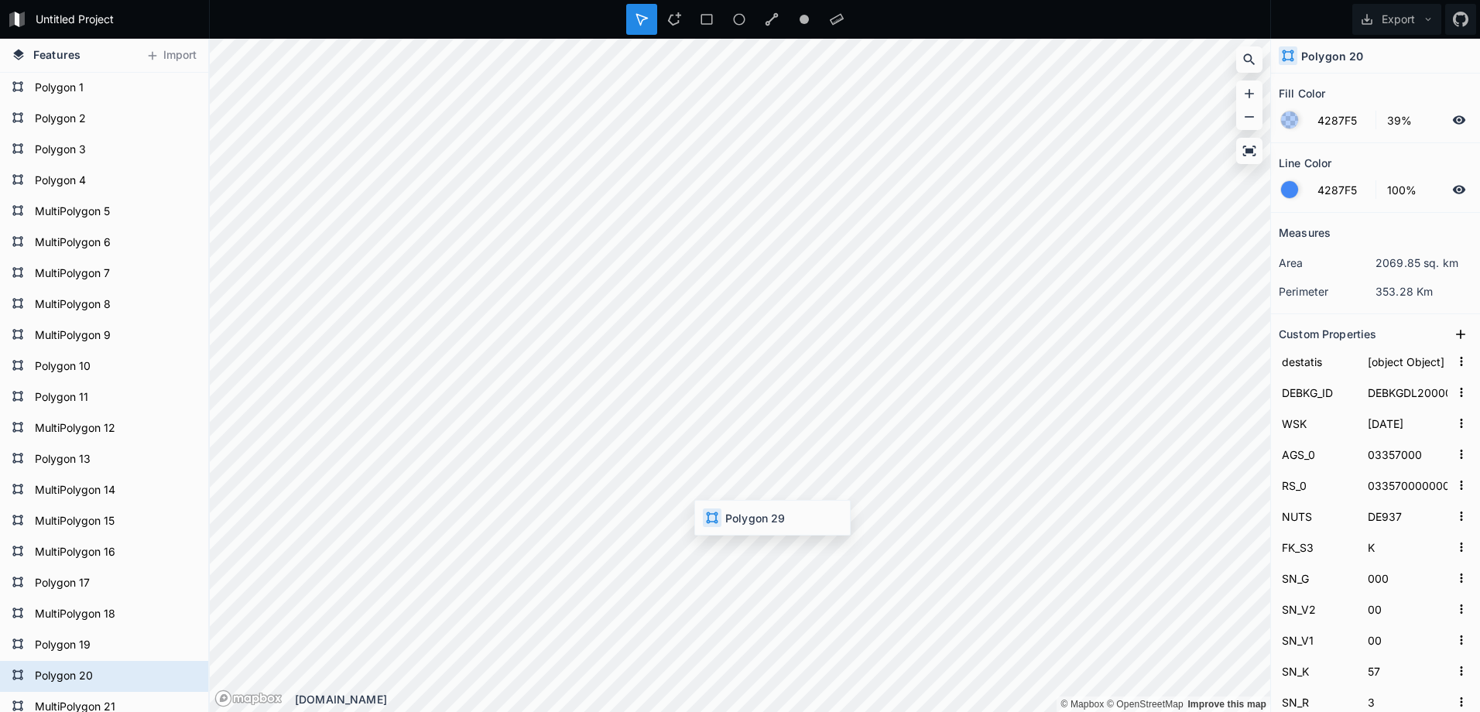
type input "Emsland"
type input "034540035035"
type input "03454"
click at [124, 677] on form "Polygon 20" at bounding box center [102, 676] width 145 height 23
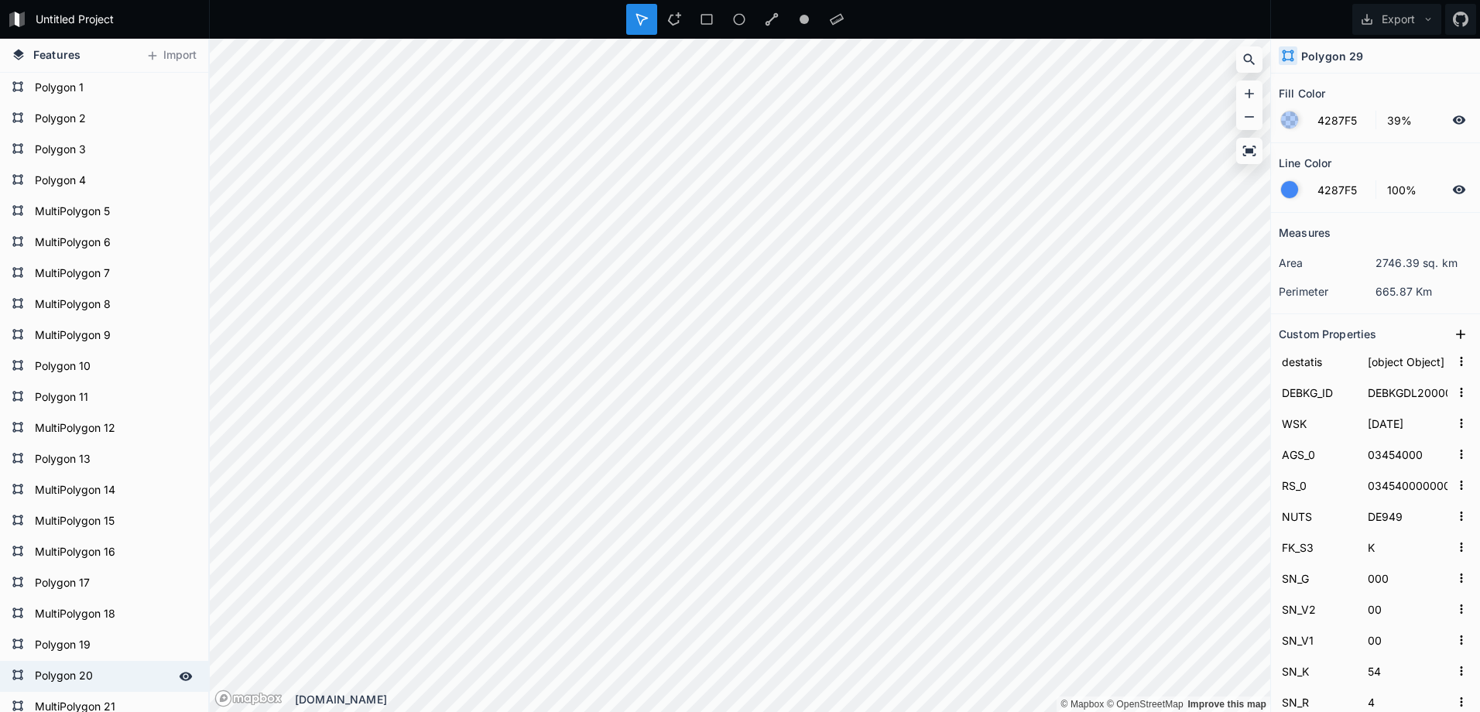
type input "DEBKGDL20000E1F3"
type input "03357000"
type input "033570000000"
type input "DE937"
type input "57"
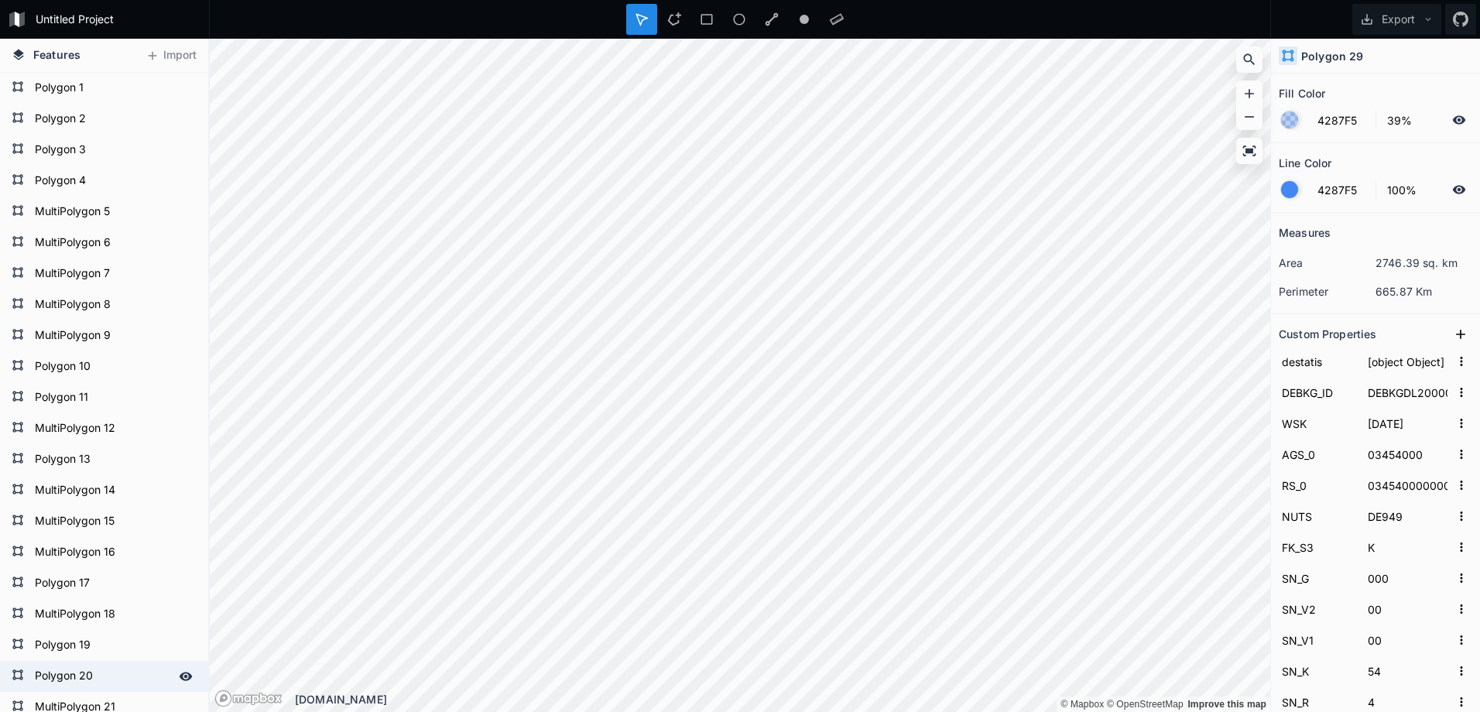
type input "3"
type input "Rotenburg (Wümme)"
type input "033570039039"
type input "03357"
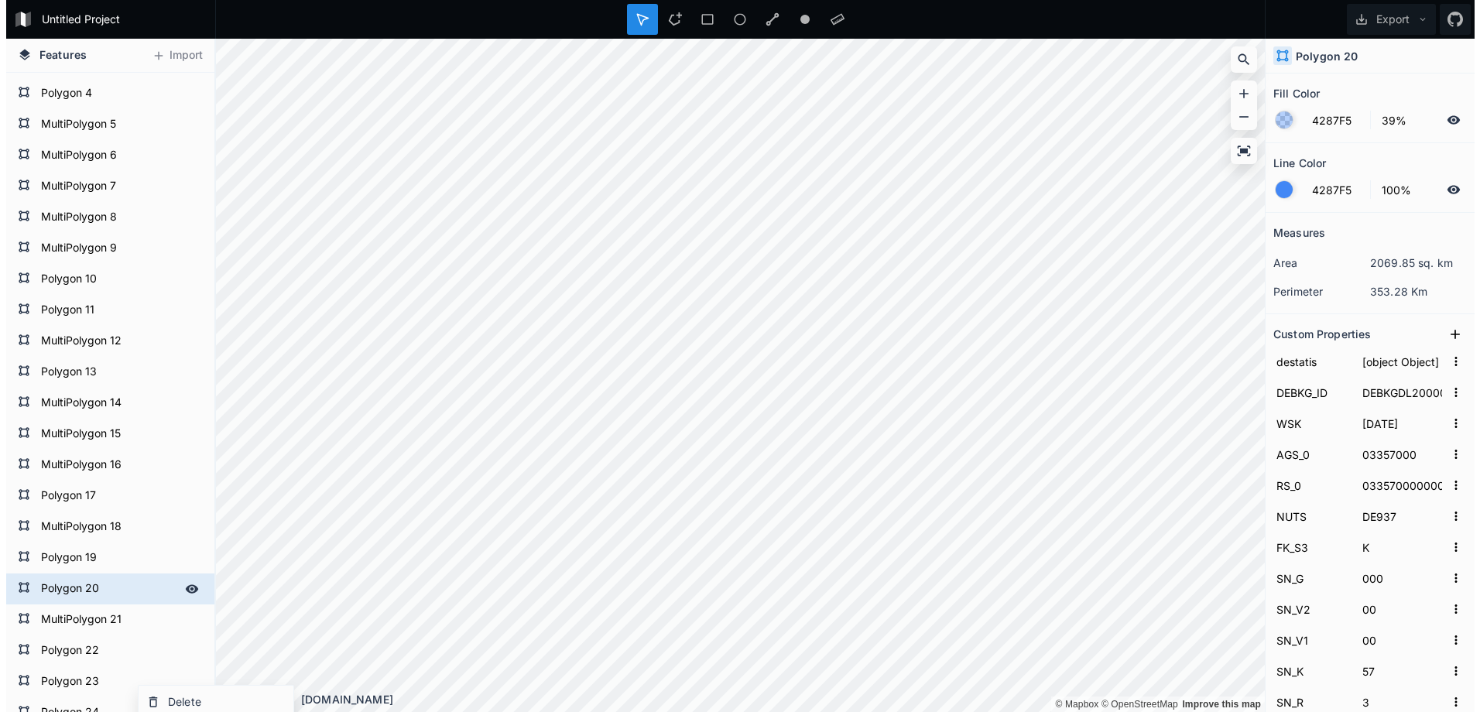
scroll to position [109, 0]
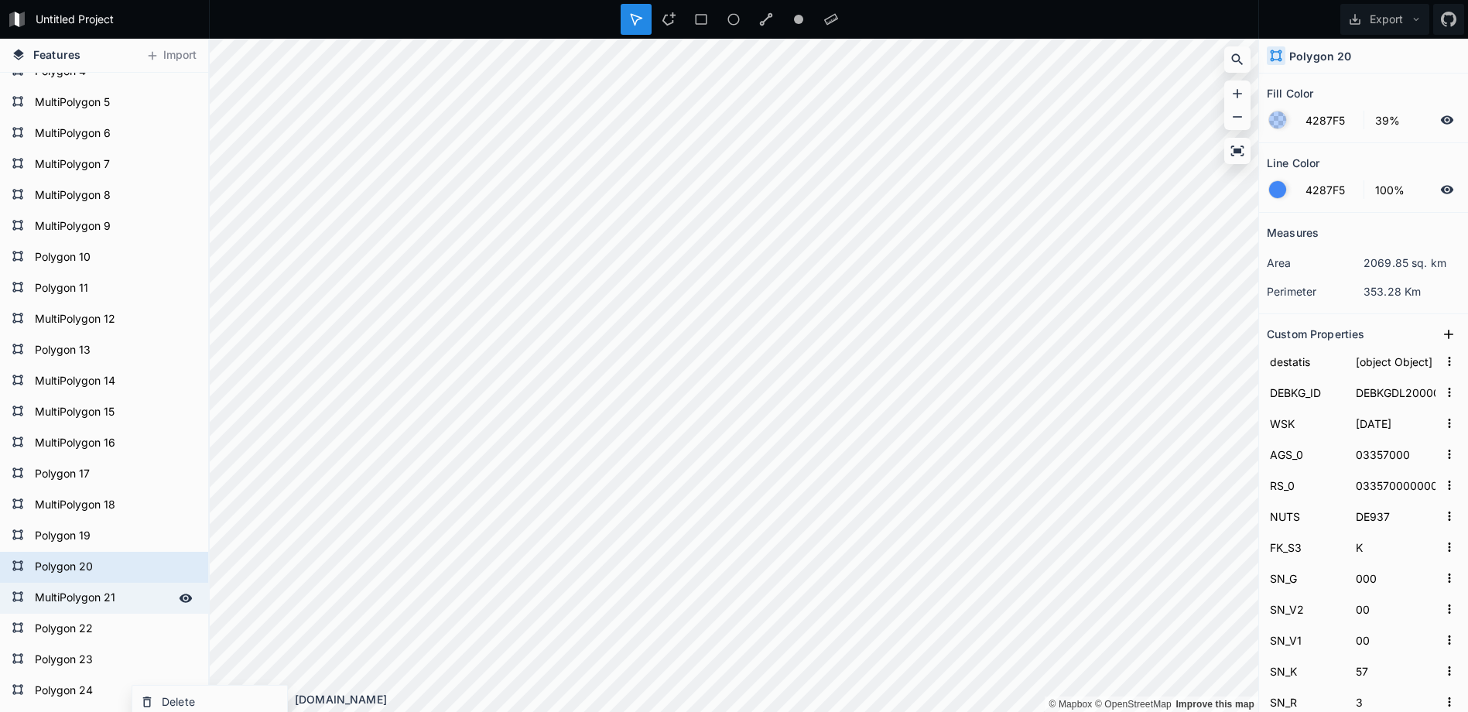
click at [81, 599] on form "MultiPolygon 21" at bounding box center [102, 598] width 145 height 23
type input "DEBKGDL20000E1SP"
type input "03359000"
type input "033590000000"
type input "DE939"
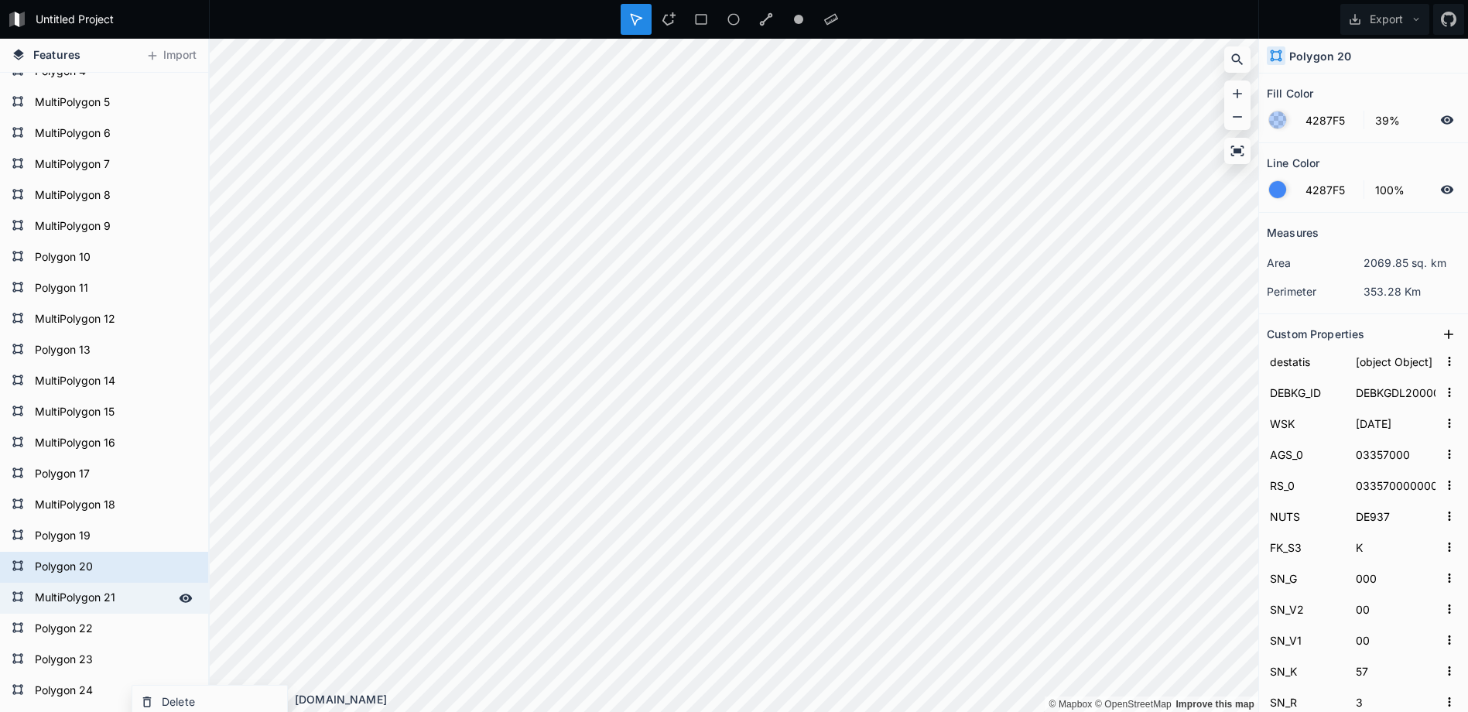
type input "59"
type input "Stade"
type input "033590038038"
type input "03359"
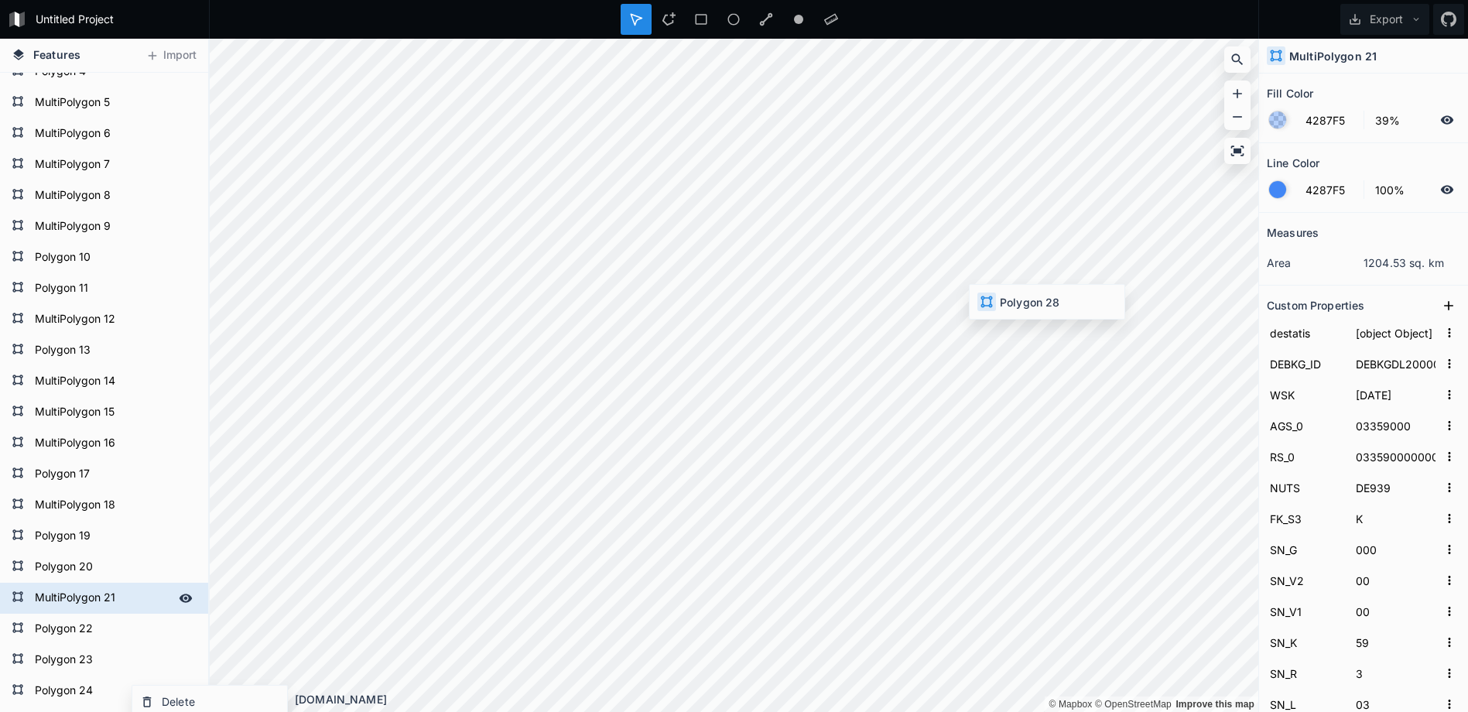
type input "DEBKGDL20000E368"
type input "03453000"
type input "034530000000"
type input "DE948"
type input "53"
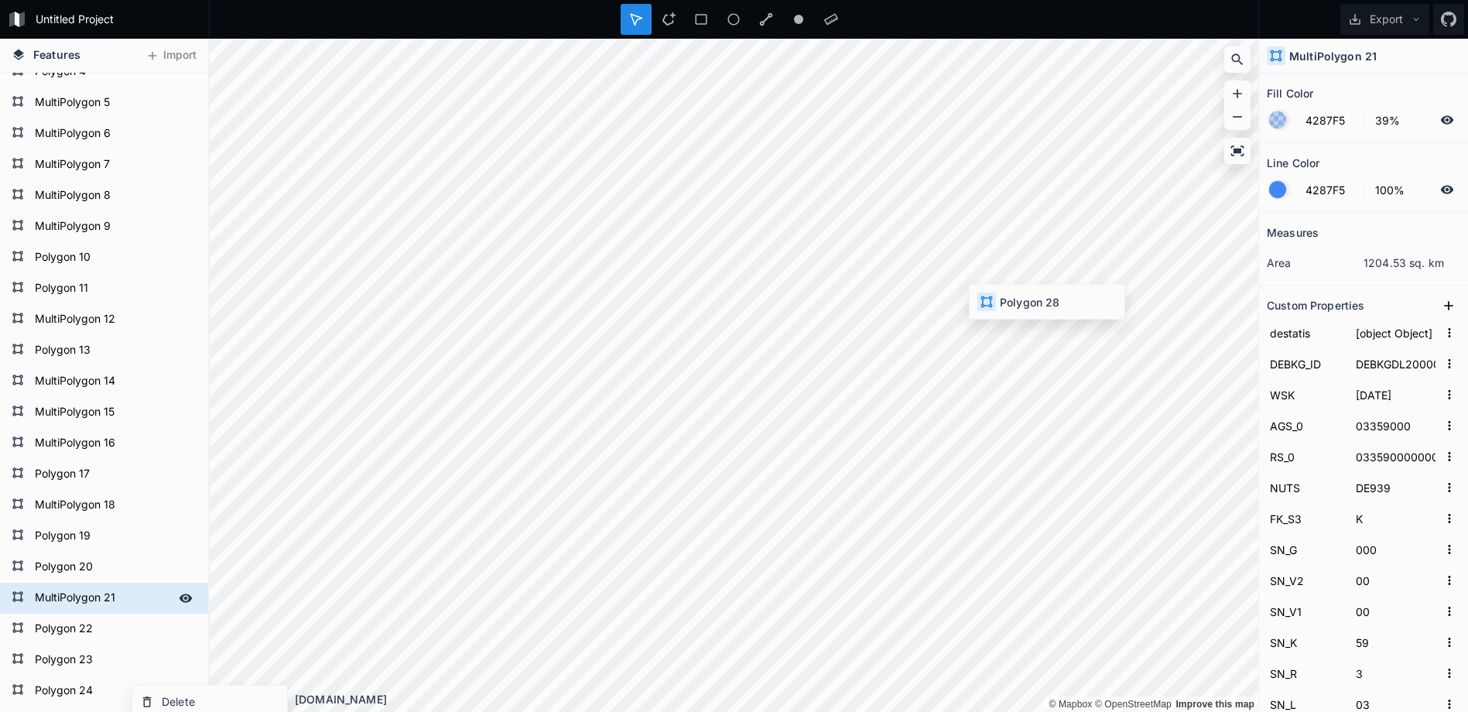
type input "4"
type input "Cloppenburg"
type input "034530004004"
type input "03453"
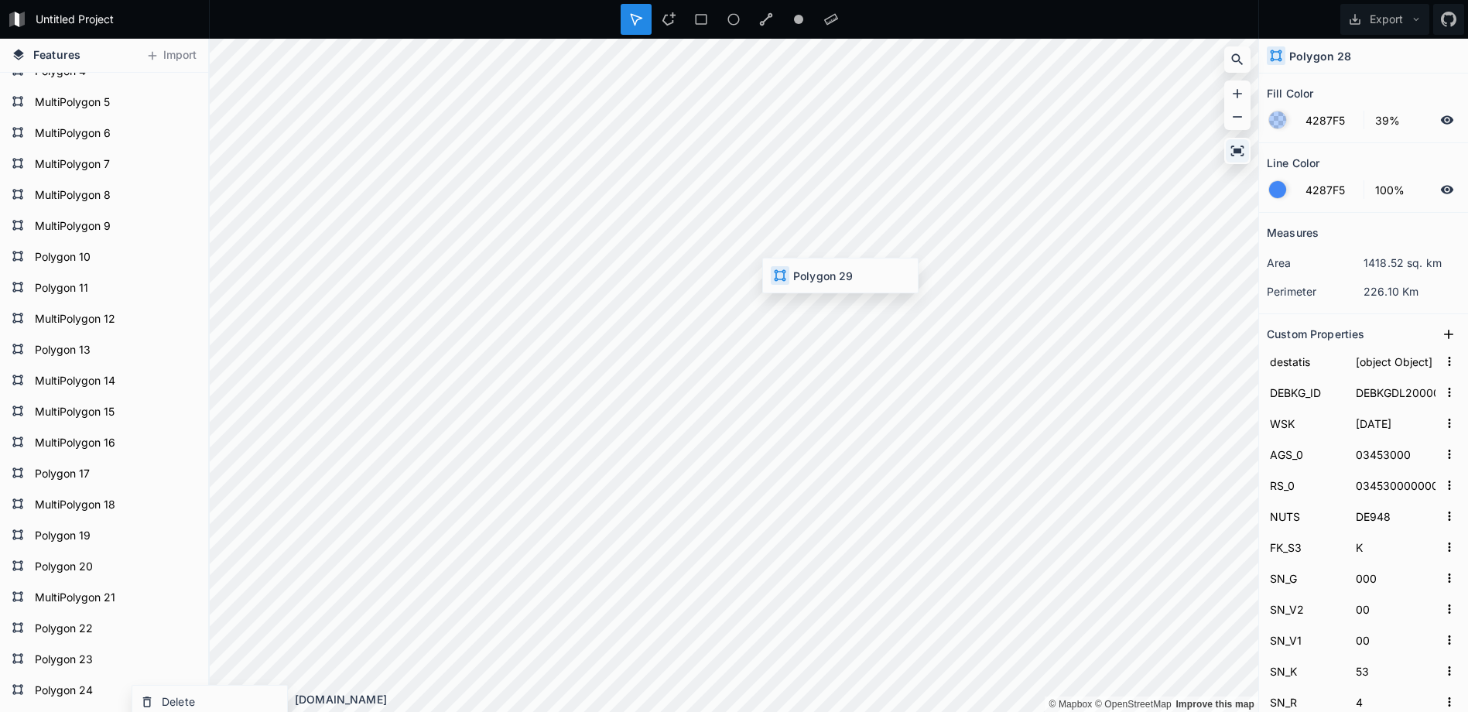
type input "DEBKGDL20000E22F"
type input "03454000"
type input "034540000000"
type input "DE949"
type input "54"
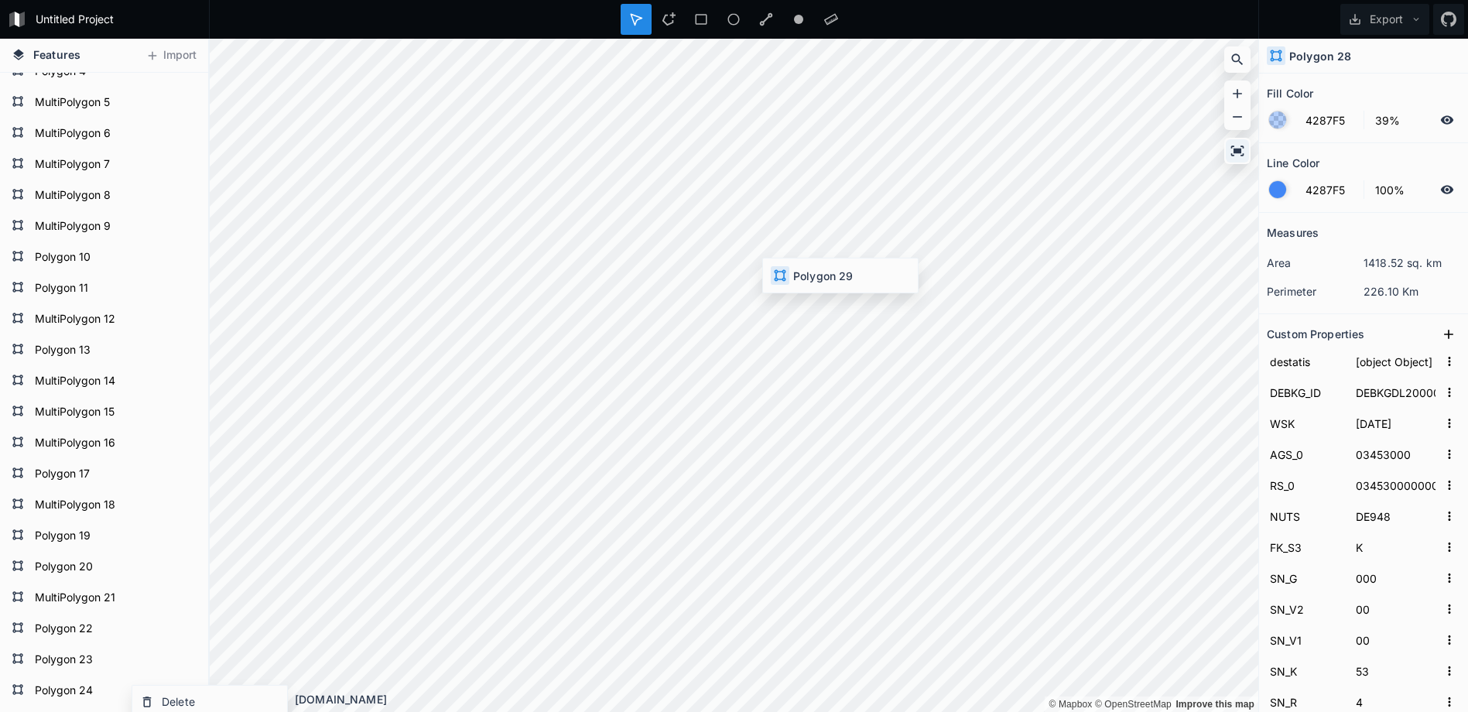
type input "Emsland"
type input "034540035035"
type input "03454"
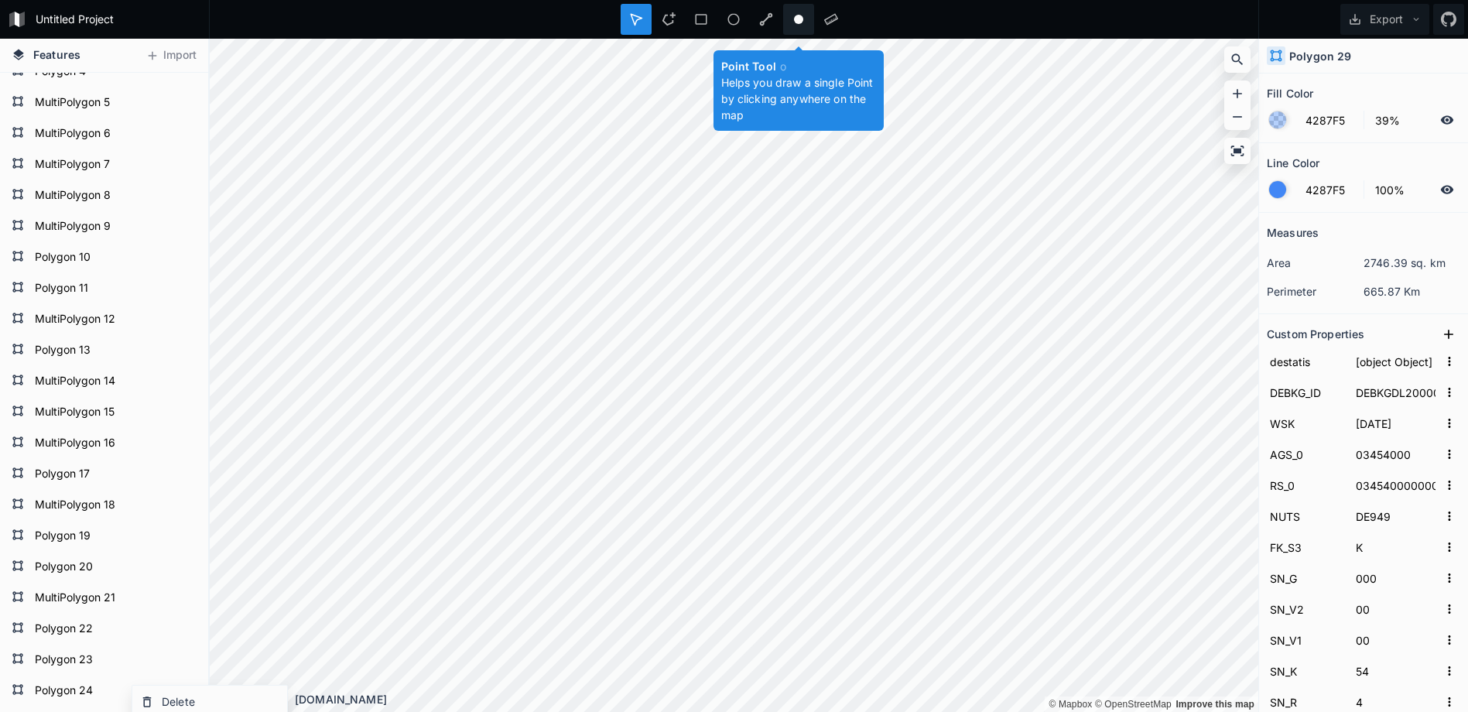
click at [794, 21] on circle at bounding box center [798, 19] width 9 height 9
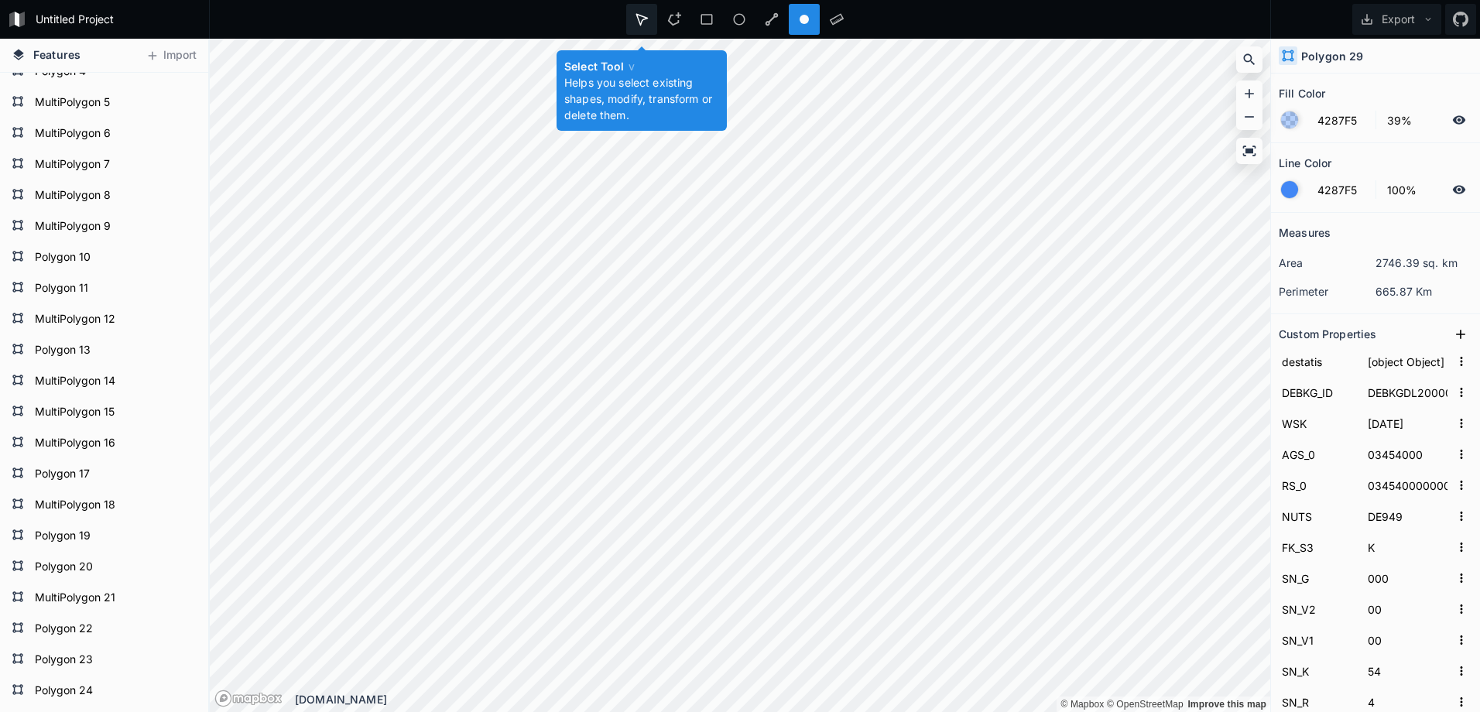
click at [645, 19] on icon at bounding box center [641, 19] width 11 height 11
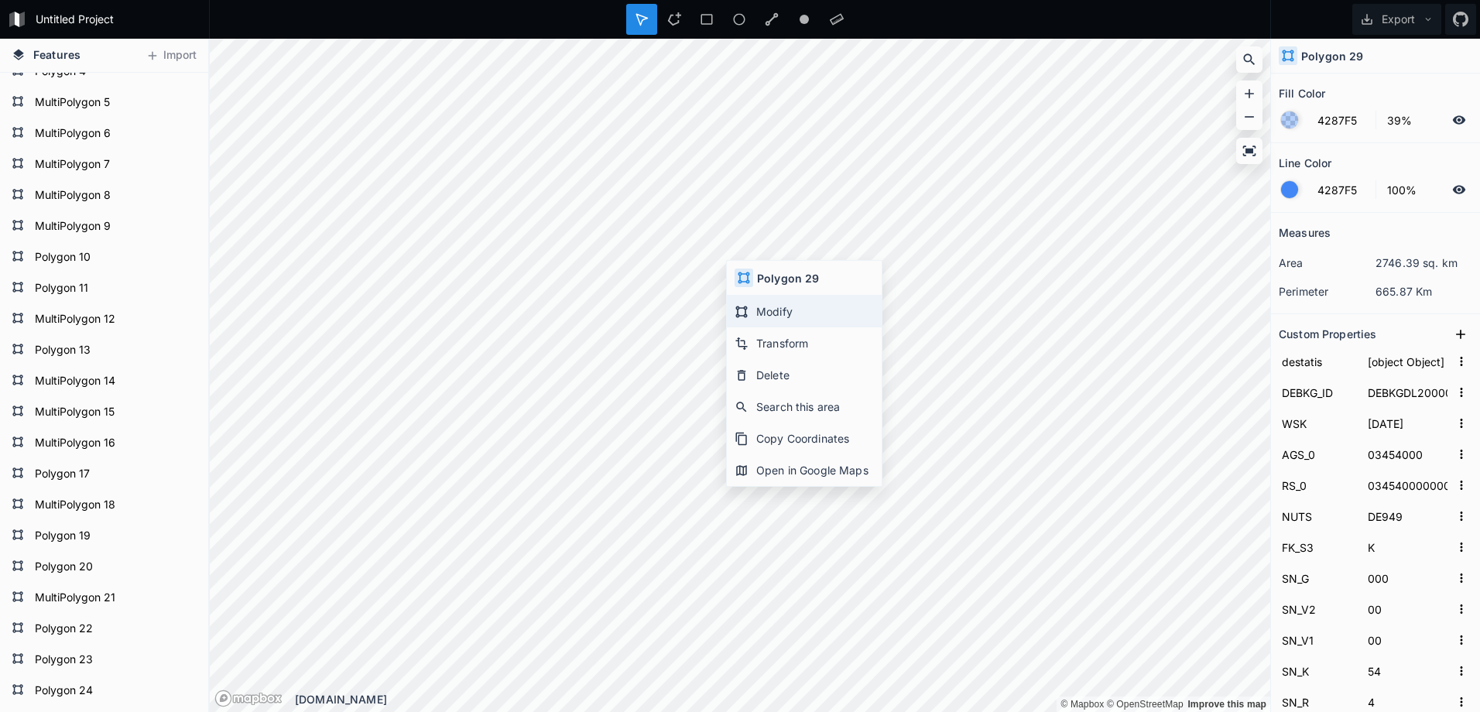
click at [753, 327] on div "Modify" at bounding box center [804, 343] width 155 height 32
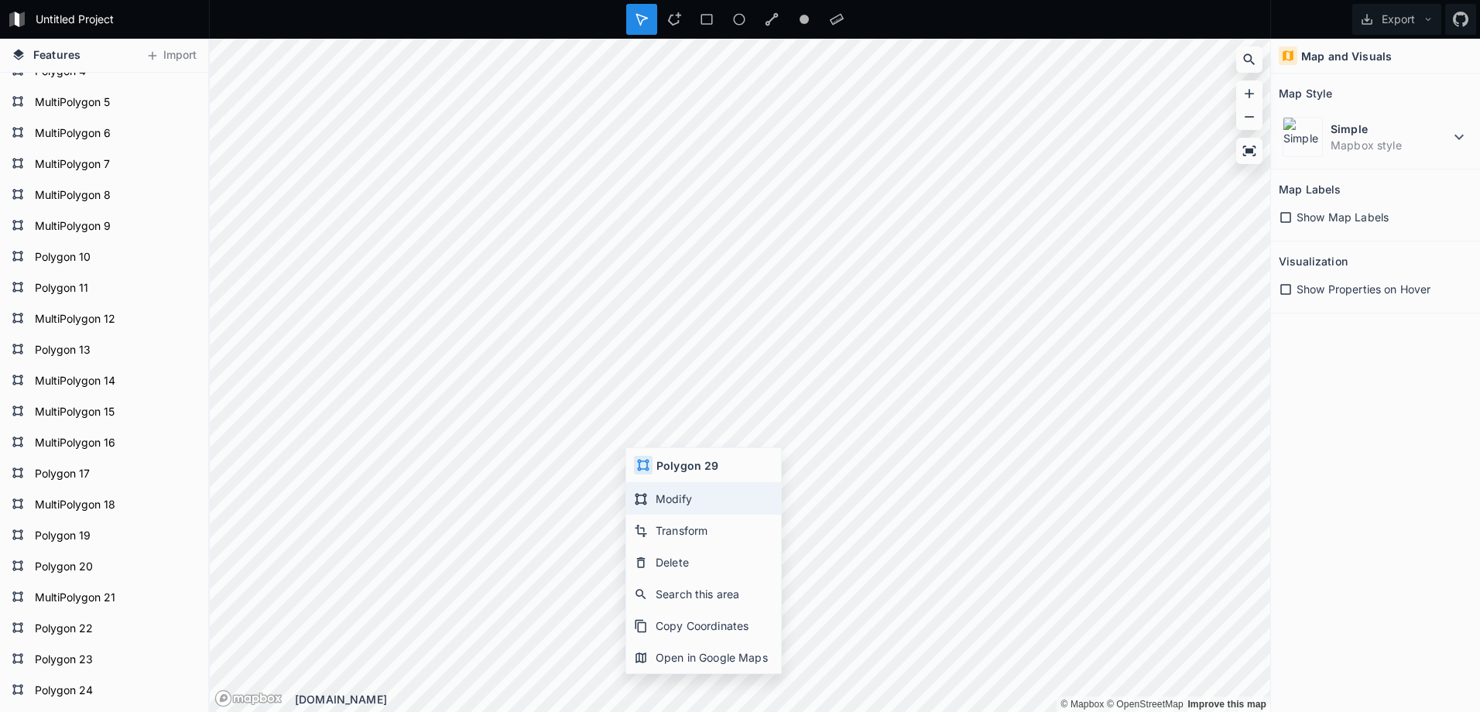
click at [649, 515] on div "Modify" at bounding box center [703, 531] width 155 height 32
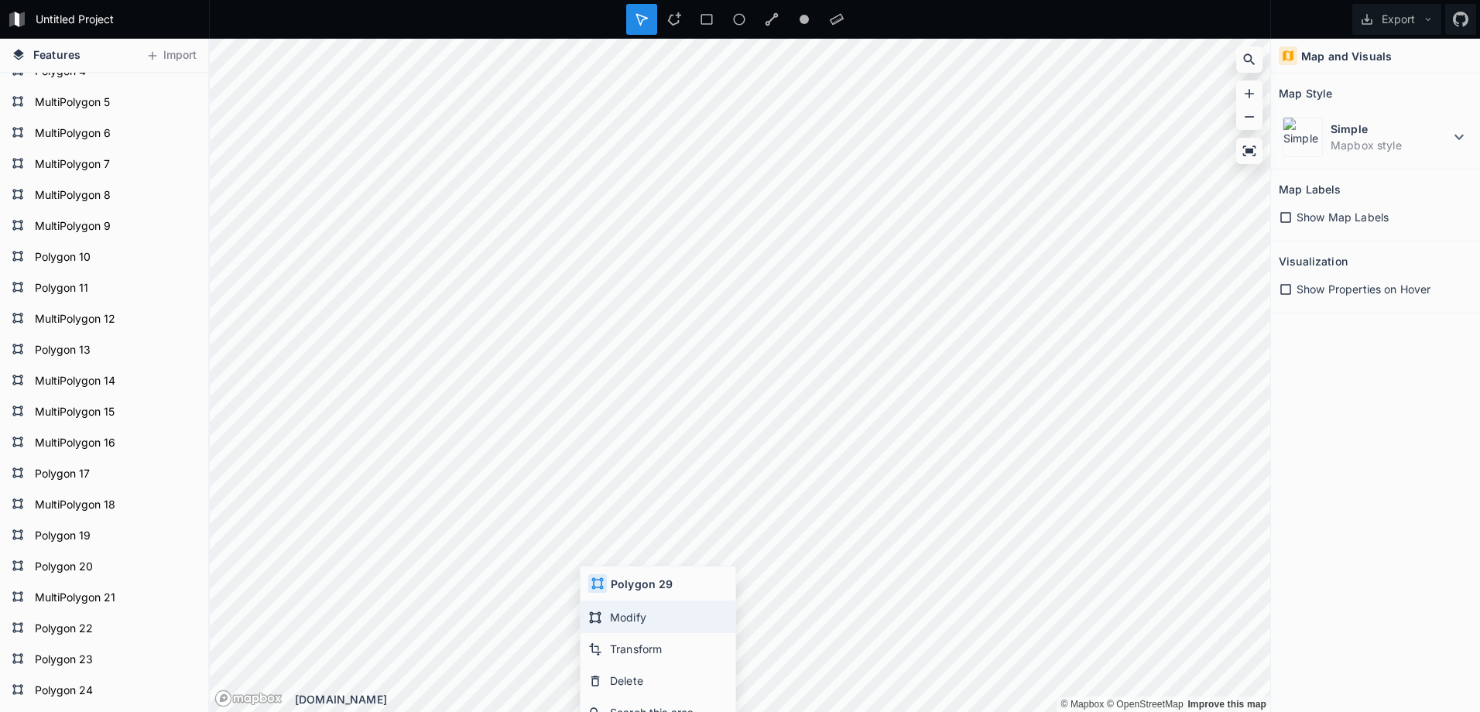
click at [600, 633] on div "Modify" at bounding box center [657, 649] width 155 height 32
click at [542, 492] on div "Modify" at bounding box center [593, 508] width 155 height 32
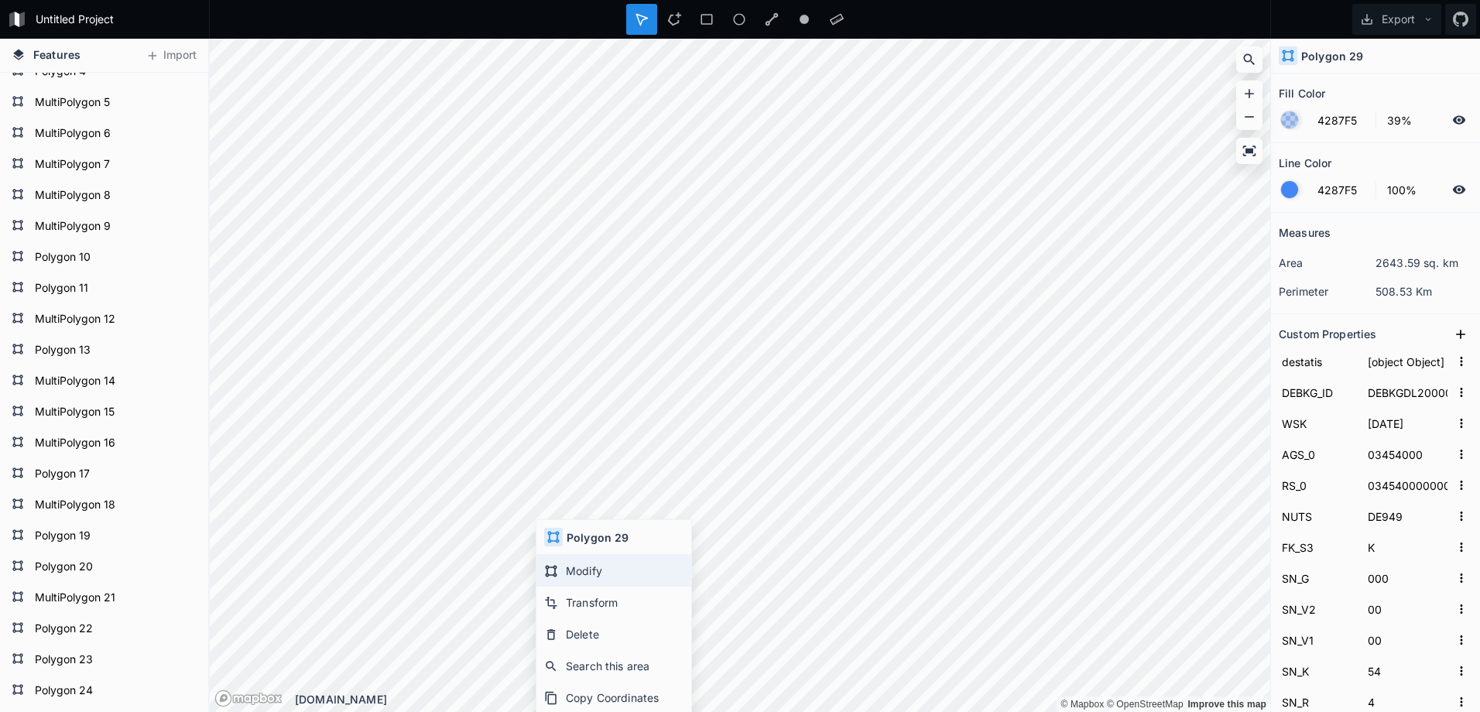
click at [581, 587] on div "Modify" at bounding box center [613, 603] width 155 height 32
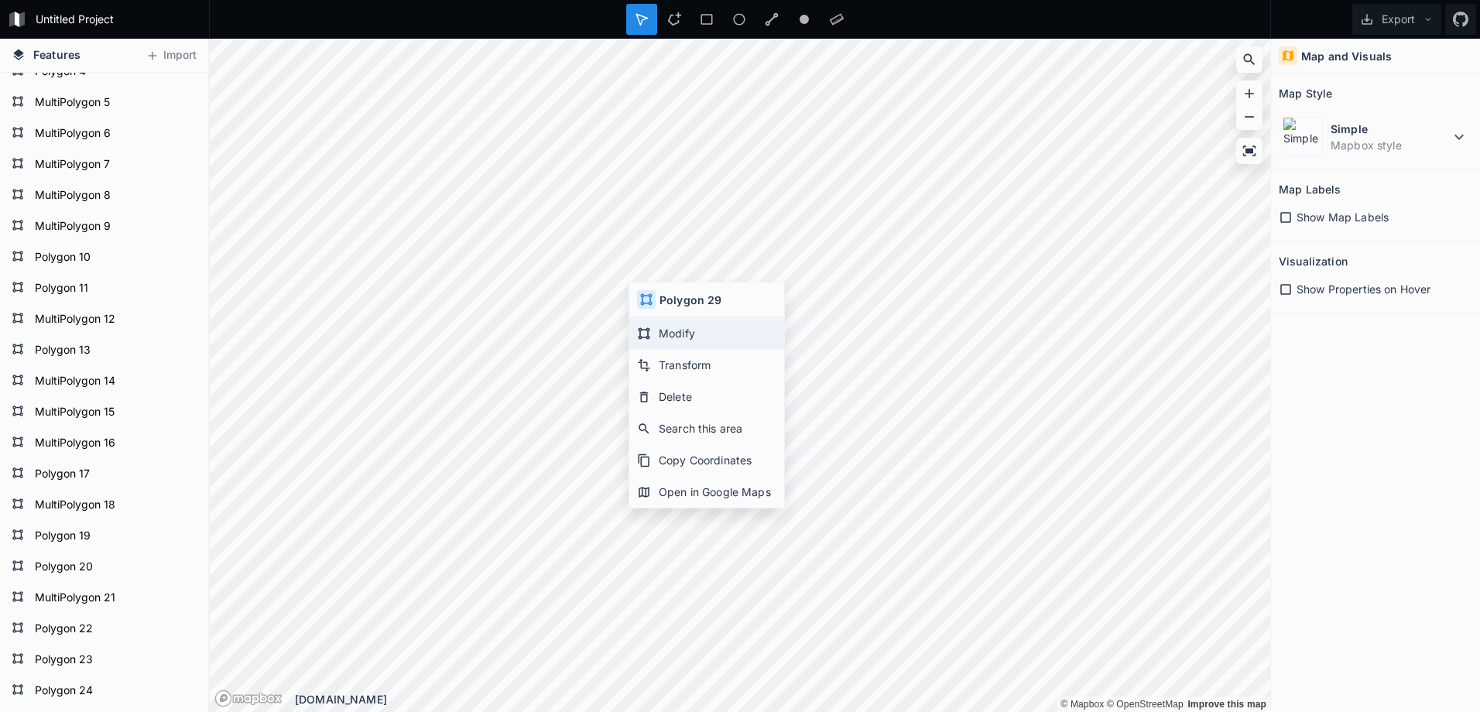
click at [640, 349] on div "Modify" at bounding box center [706, 365] width 155 height 32
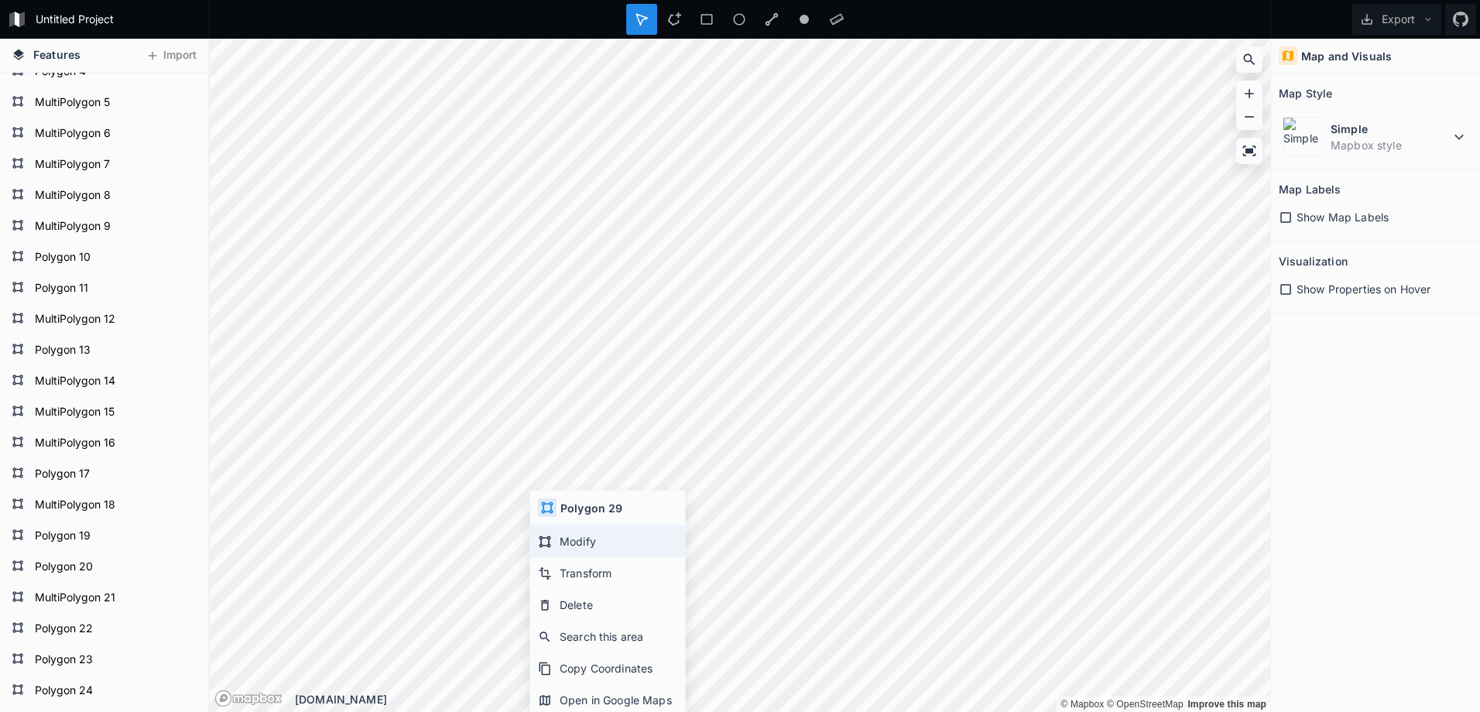
click at [558, 557] on div "Modify" at bounding box center [607, 573] width 155 height 32
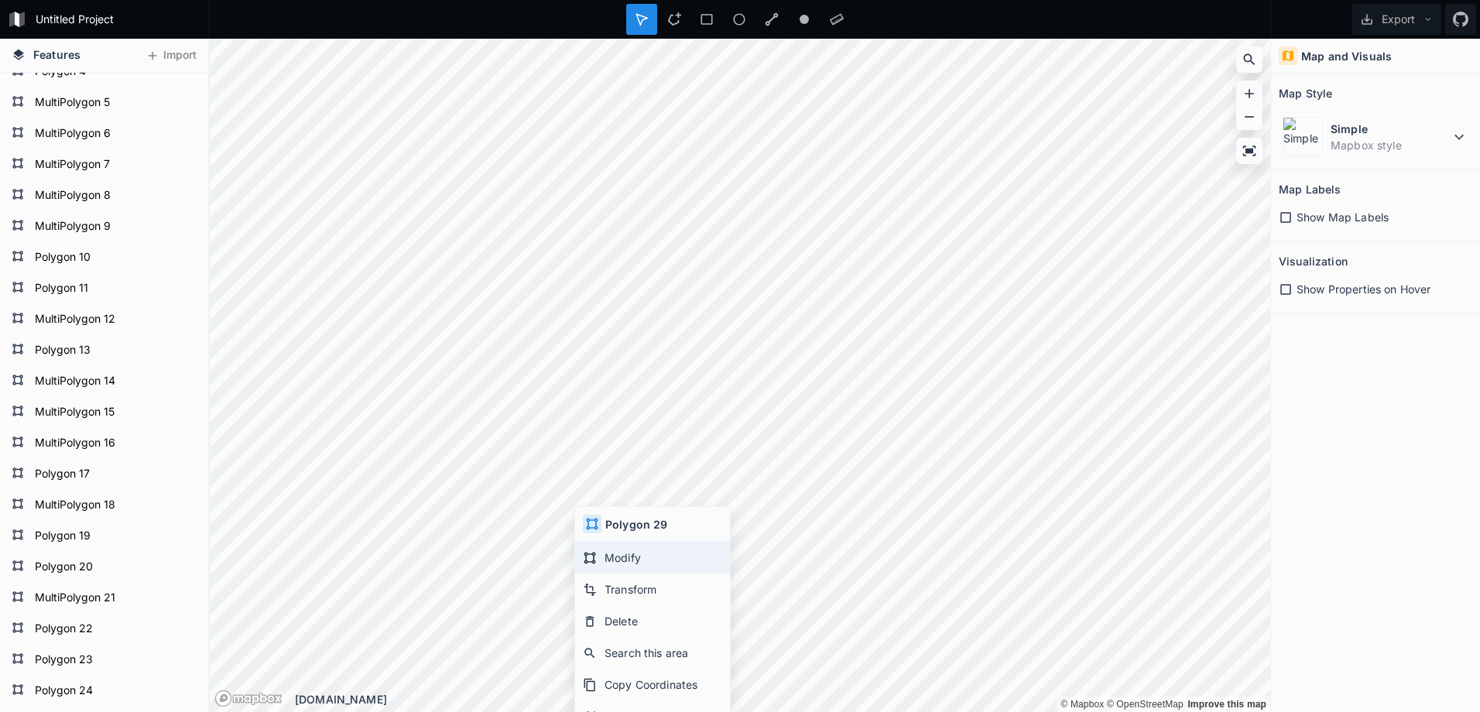
click at [600, 573] on div "Modify" at bounding box center [652, 589] width 155 height 32
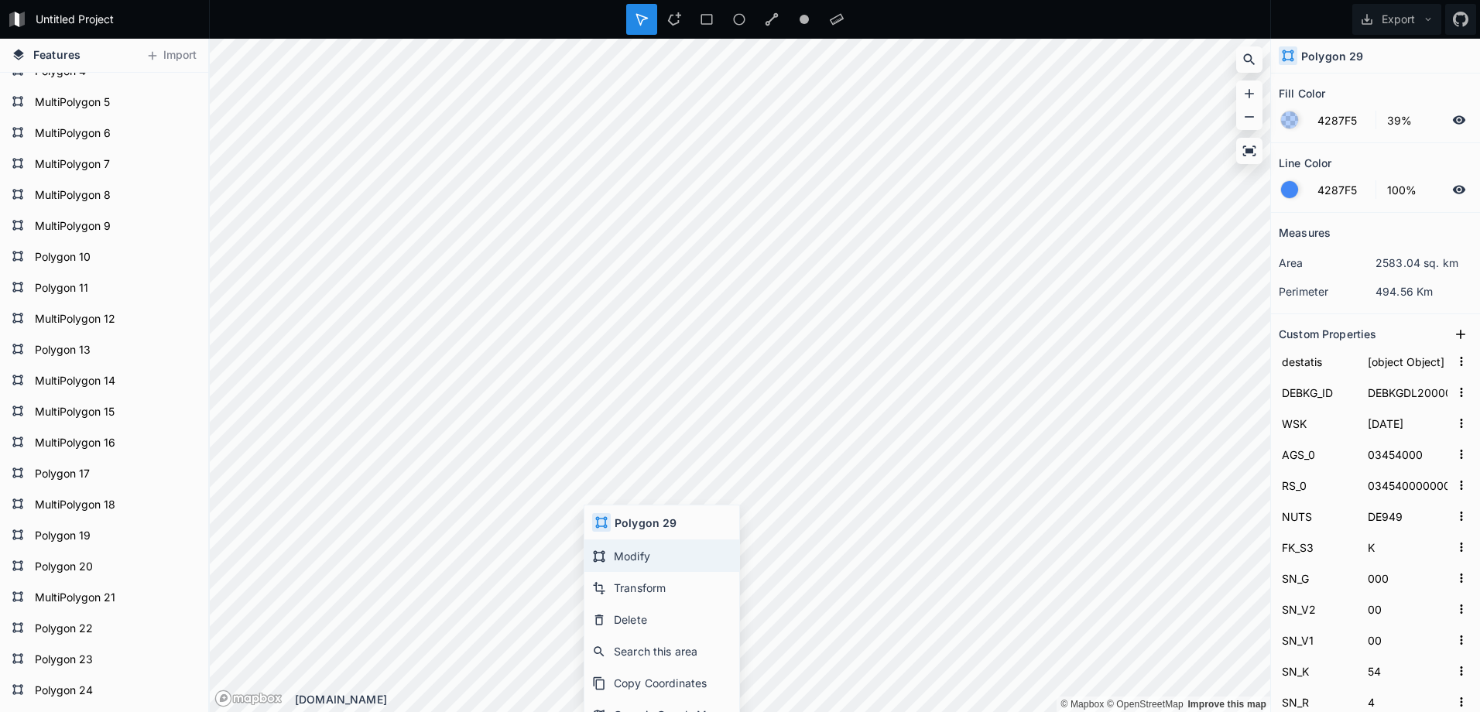
click at [612, 572] on div "Modify" at bounding box center [661, 588] width 155 height 32
click at [613, 546] on div "Modify" at bounding box center [663, 562] width 155 height 32
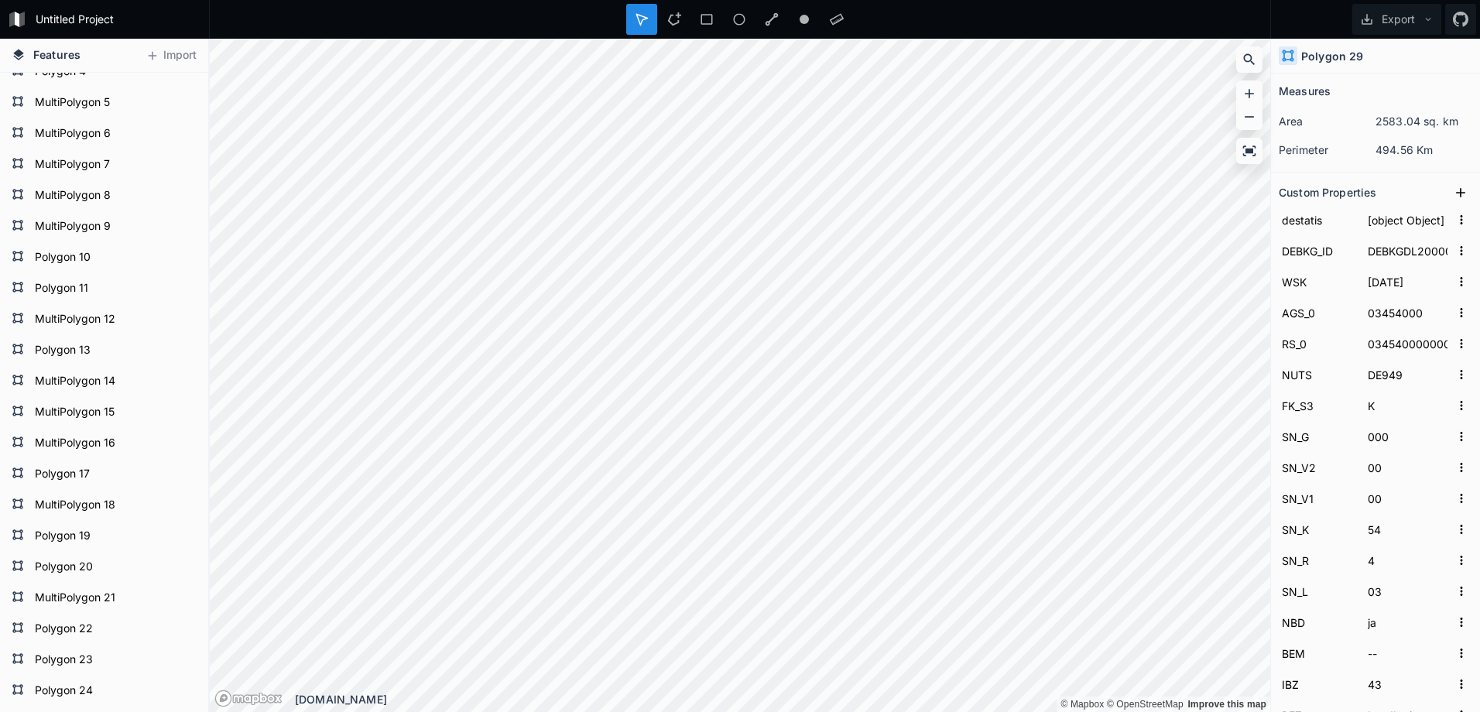
scroll to position [0, 0]
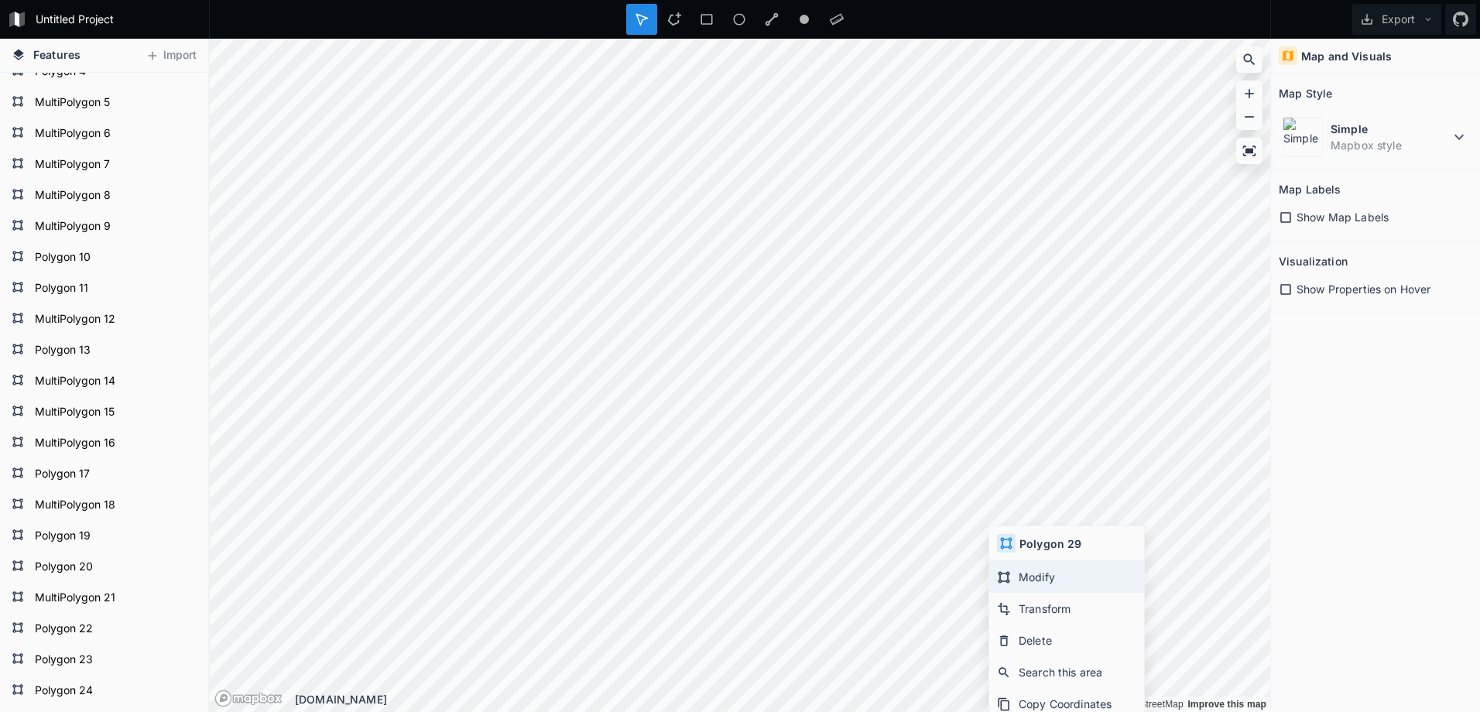
click at [1013, 593] on div "Modify" at bounding box center [1066, 609] width 155 height 32
click at [895, 679] on div "Modify" at bounding box center [938, 695] width 155 height 32
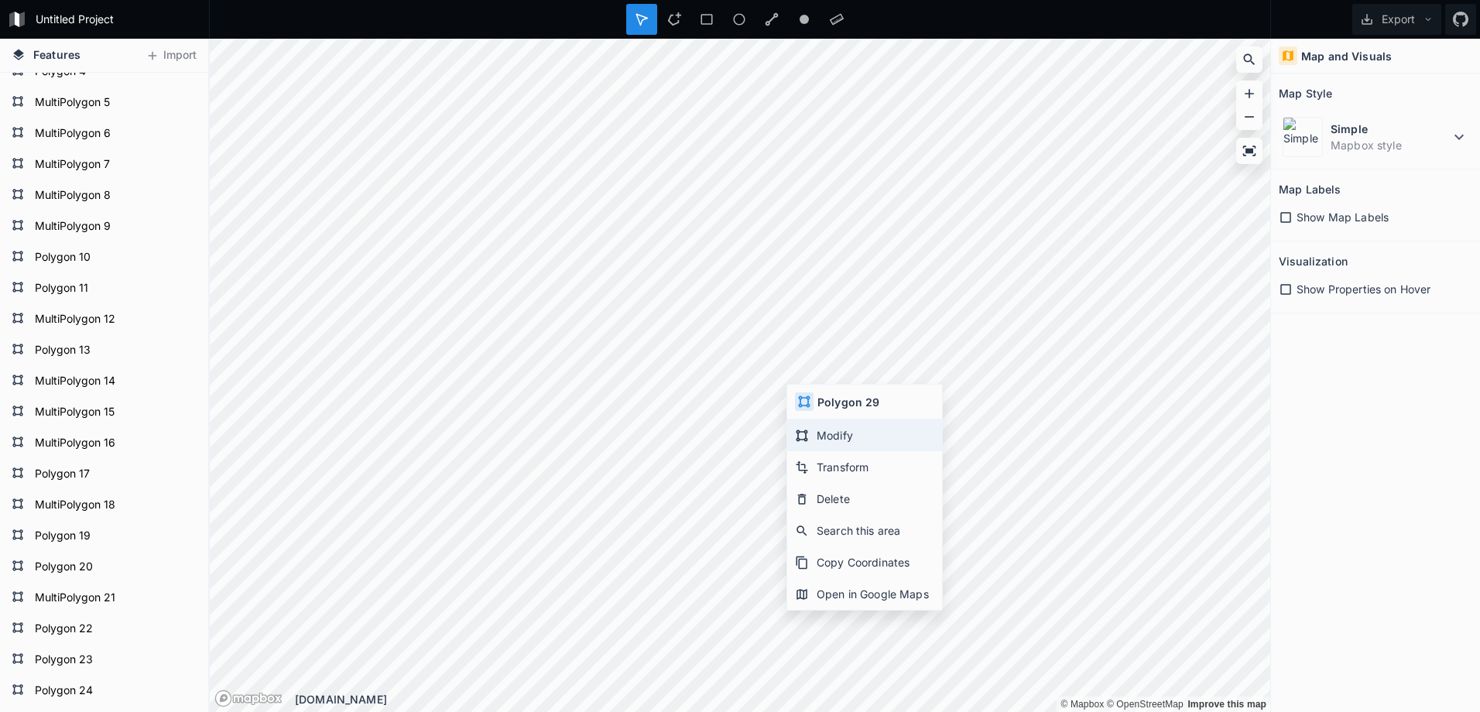
click at [818, 451] on div "Modify" at bounding box center [864, 467] width 155 height 32
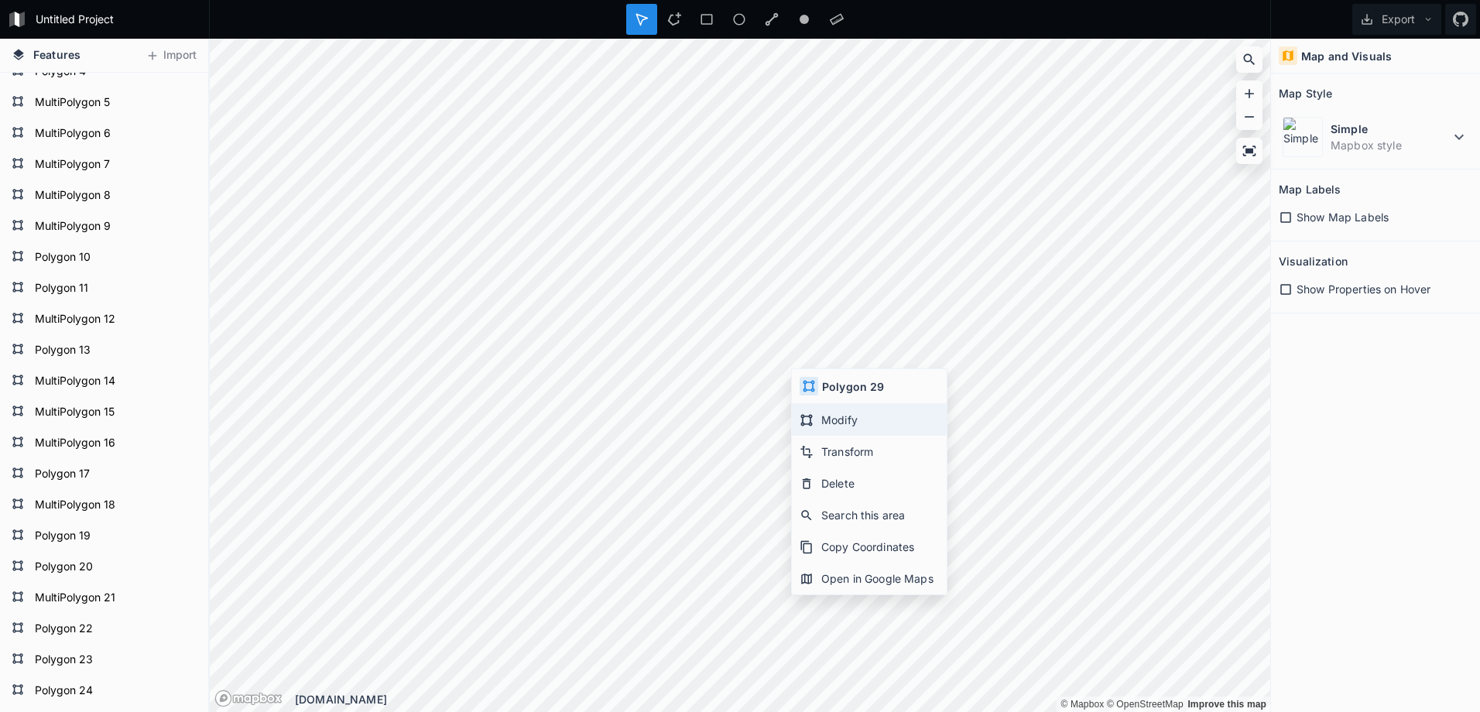
click at [861, 436] on div "Modify" at bounding box center [869, 452] width 155 height 32
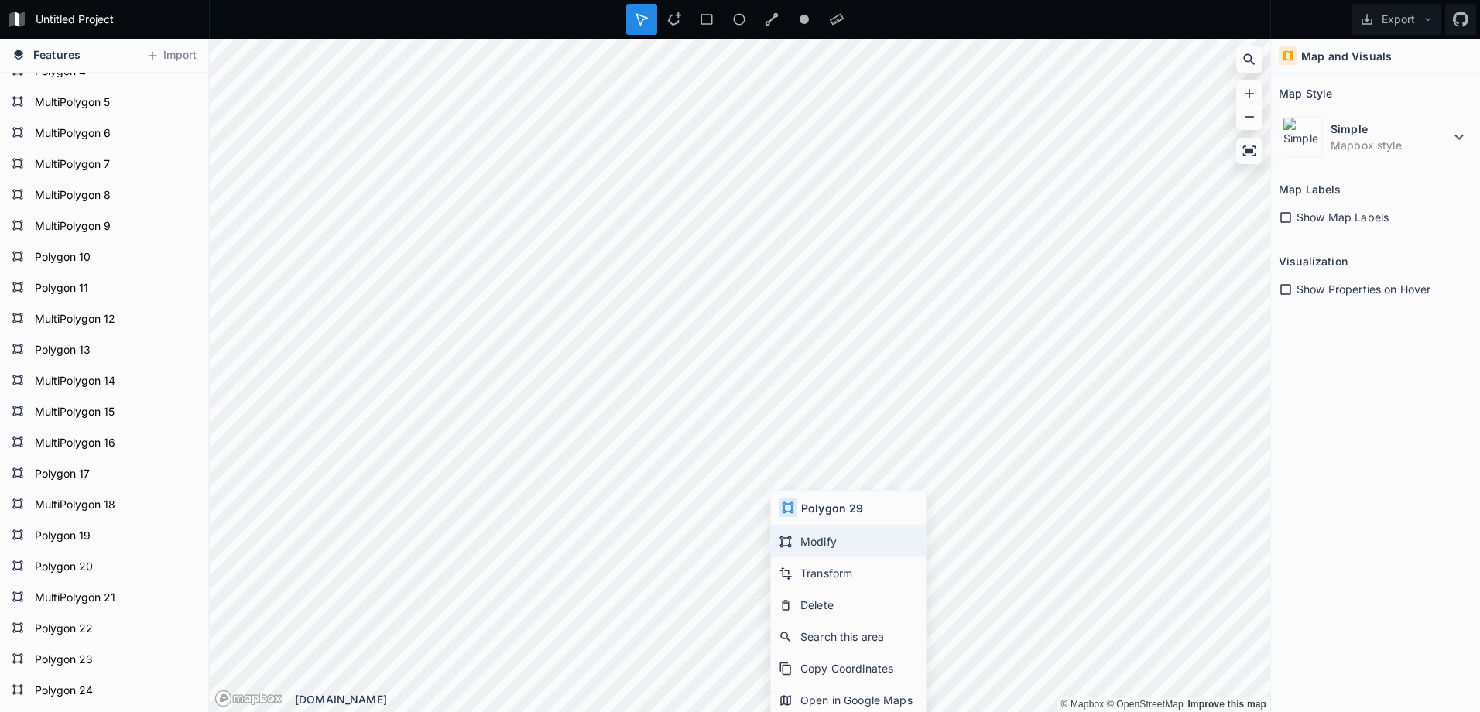
click at [804, 557] on div "Modify" at bounding box center [848, 573] width 155 height 32
click at [808, 531] on div "Modify" at bounding box center [852, 547] width 155 height 32
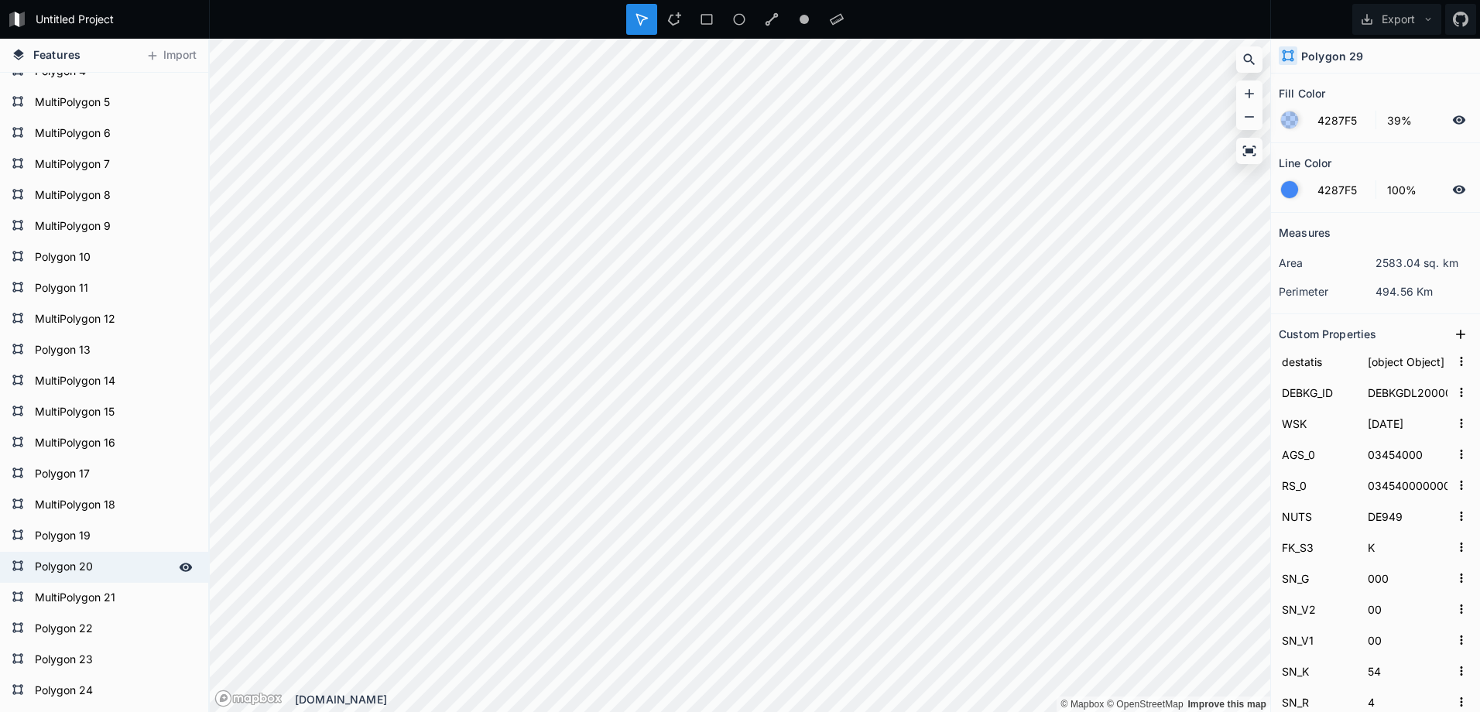
click at [53, 560] on div "Features Import MultiPolygon 30 Polygon 29 Polygon 28 MultiPolygon 27 Polygon 2…" at bounding box center [740, 375] width 1480 height 673
click at [1068, 493] on div "Modify" at bounding box center [1119, 509] width 155 height 32
type input "DEBKGDL20000E368"
type input "03453000"
type input "034530000000"
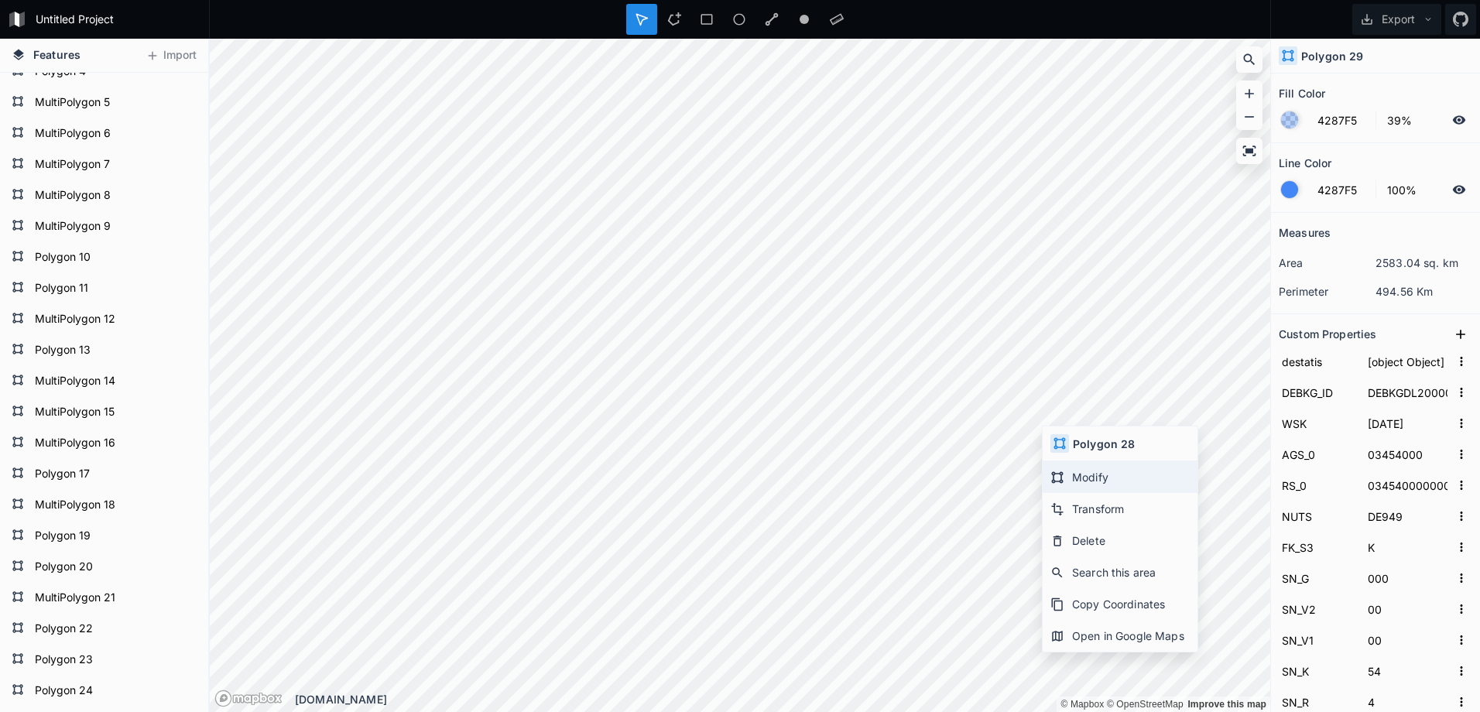
type input "DE948"
type input "53"
type input "Cloppenburg"
type input "034530004004"
type input "03453"
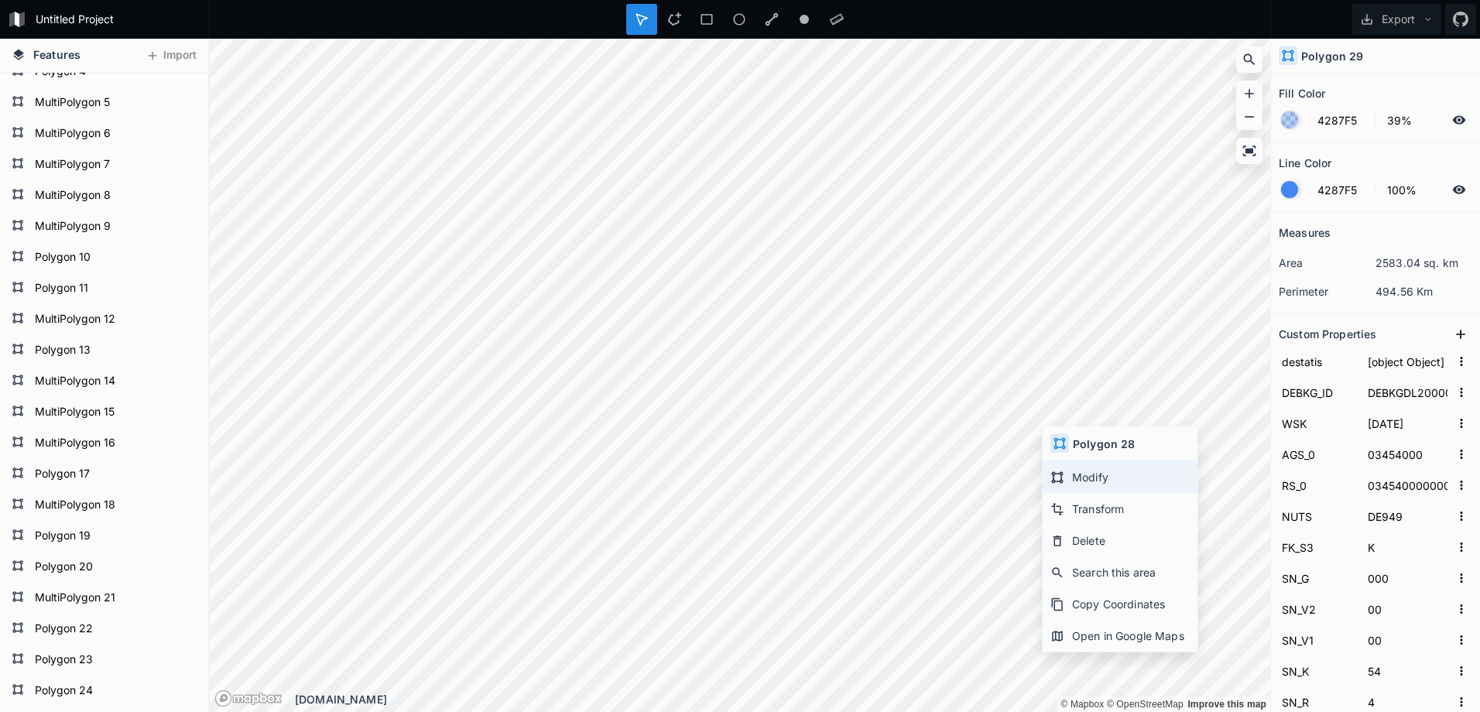
type input "03453"
click at [597, 699] on div "© Mapbox © OpenStreetMap Improve this map © Mapbox © OpenStreetMap Improve this…" at bounding box center [740, 375] width 1060 height 673
click at [821, 11] on div at bounding box center [836, 19] width 31 height 31
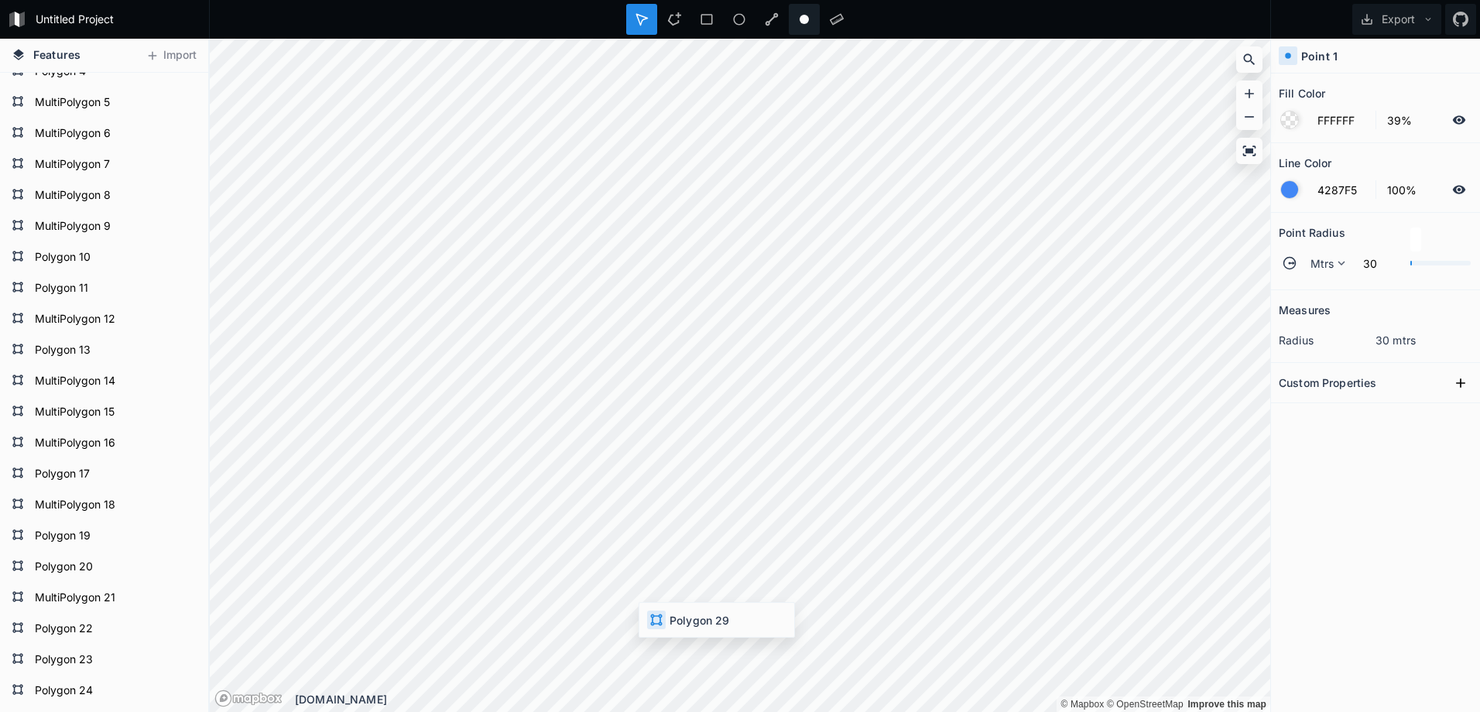
type input "4287F5"
